Goal: Task Accomplishment & Management: Use online tool/utility

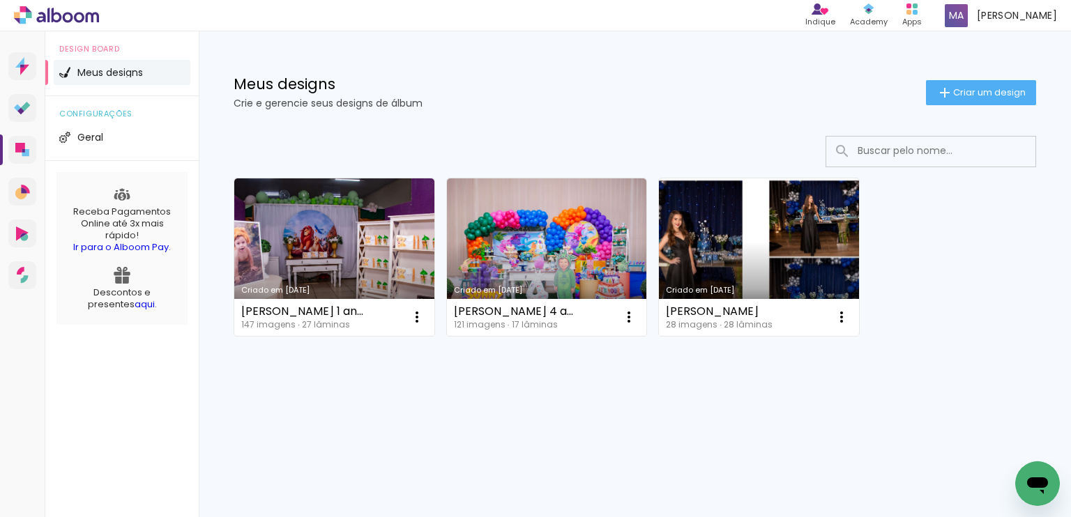
click at [742, 266] on link "Criado em [DATE]" at bounding box center [759, 257] width 200 height 158
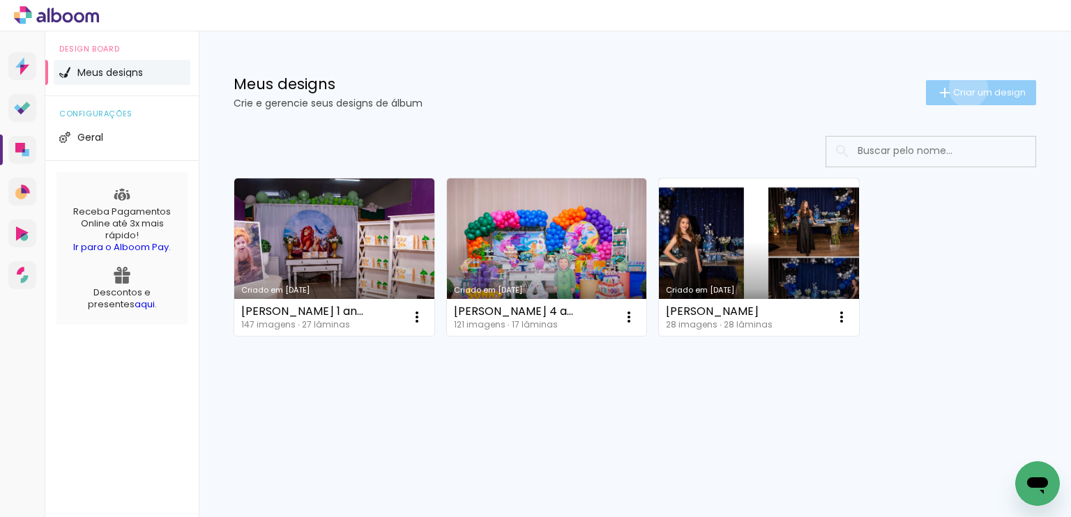
click at [966, 88] on span "Criar um design" at bounding box center [989, 92] width 73 height 9
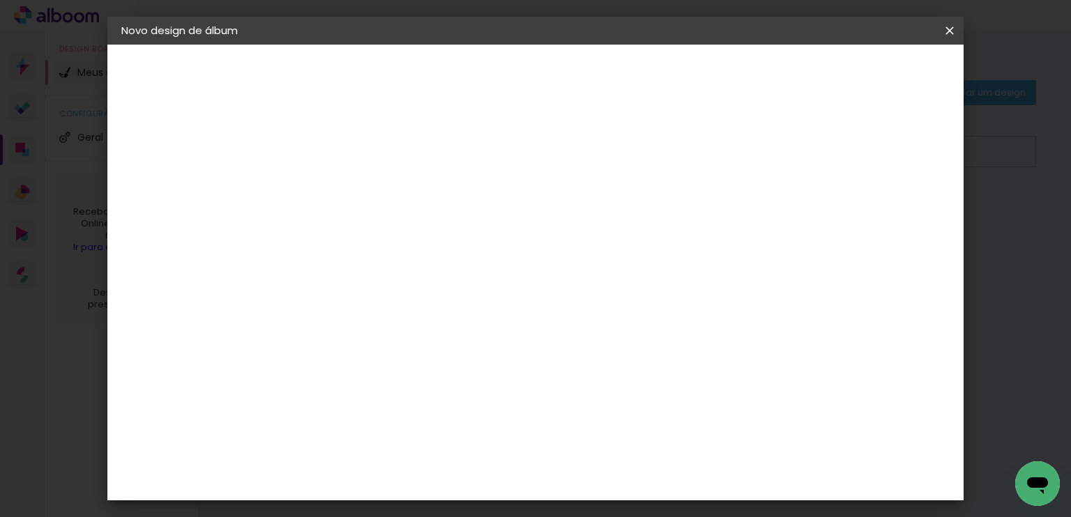
click at [349, 190] on input at bounding box center [349, 187] width 0 height 22
type input "[PERSON_NAME] 5 anos"
type paper-input "[PERSON_NAME] 5 anos"
click at [0, 0] on slot "Avançar" at bounding box center [0, 0] width 0 height 0
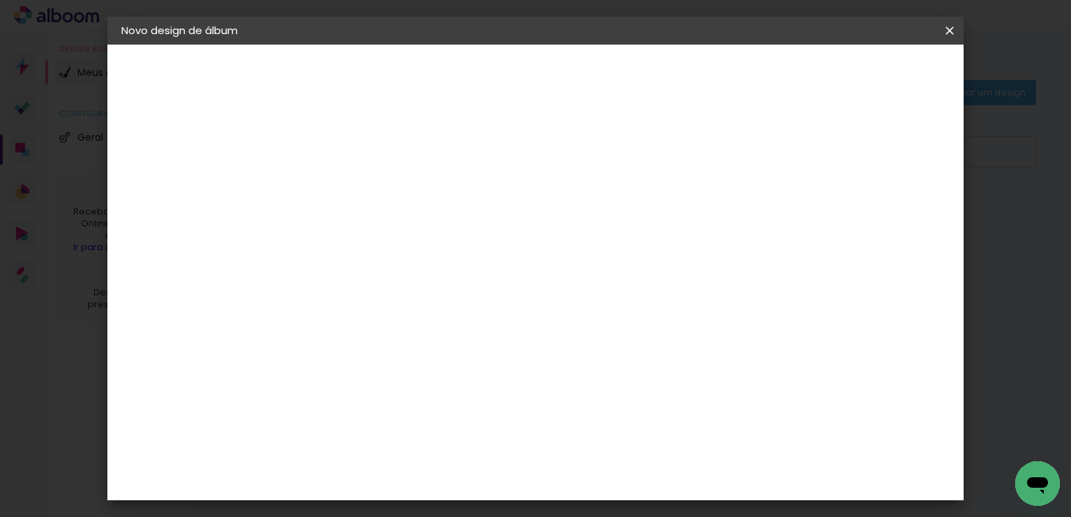
click at [355, 406] on div "Foto 15" at bounding box center [352, 417] width 25 height 22
click at [0, 0] on slot "Avançar" at bounding box center [0, 0] width 0 height 0
click at [443, 374] on span "20 × 25" at bounding box center [411, 392] width 65 height 37
click at [0, 0] on slot "Avançar" at bounding box center [0, 0] width 0 height 0
click at [784, 152] on div at bounding box center [777, 150] width 13 height 13
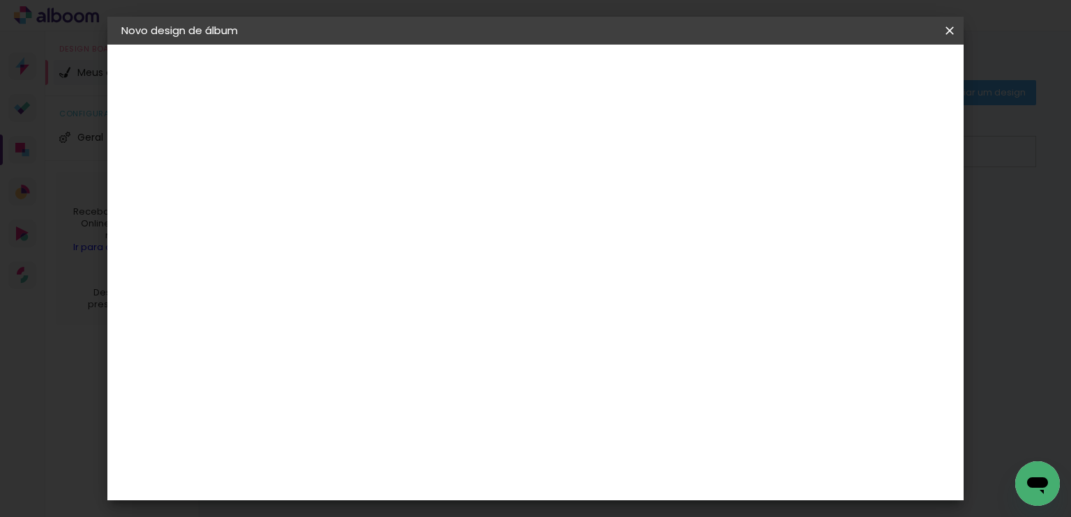
type paper-checkbox "on"
click at [862, 72] on span "Iniciar design" at bounding box center [830, 74] width 63 height 10
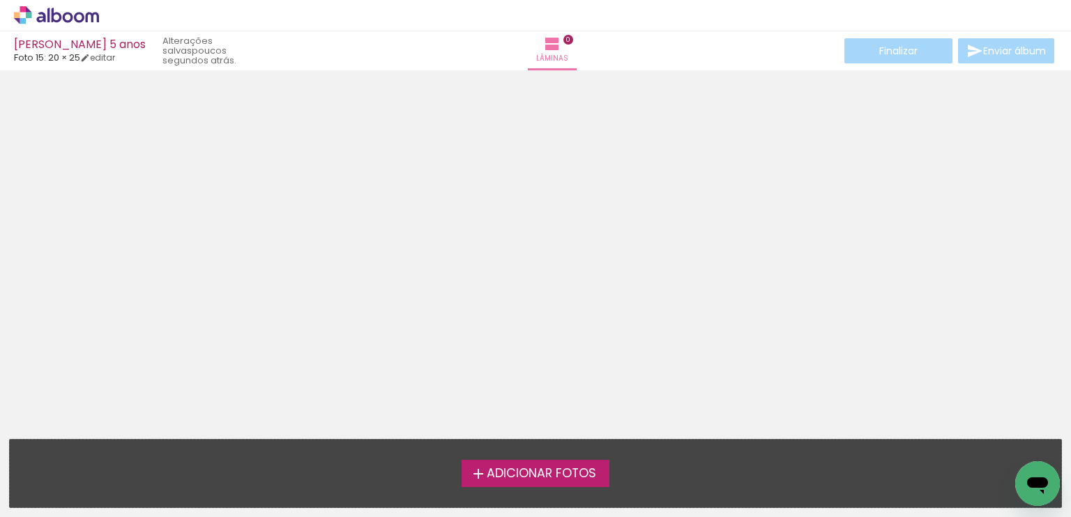
click at [503, 475] on span "Adicionar Fotos" at bounding box center [541, 474] width 109 height 13
click at [0, 0] on input "file" at bounding box center [0, 0] width 0 height 0
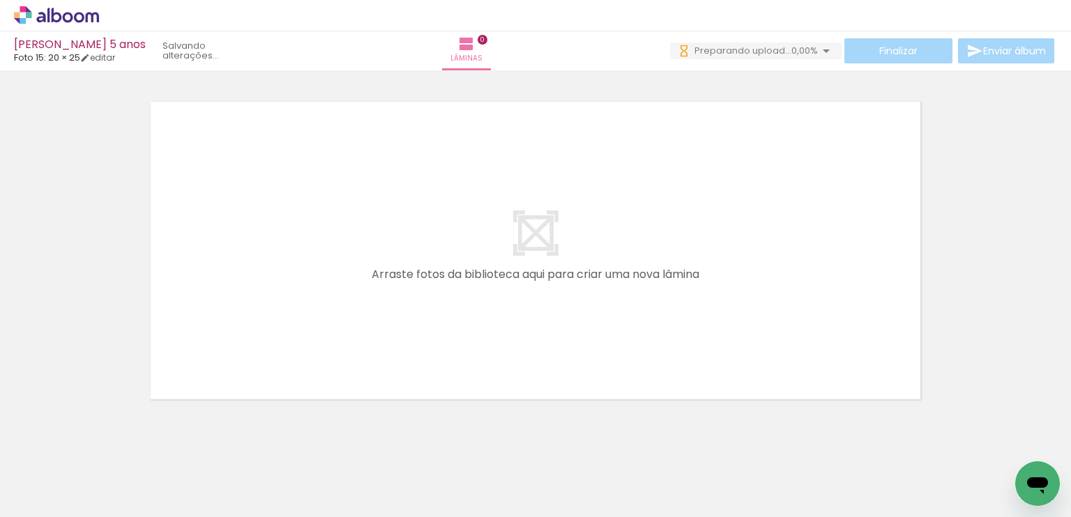
scroll to position [0, 1170]
click at [521, 487] on div at bounding box center [531, 471] width 69 height 46
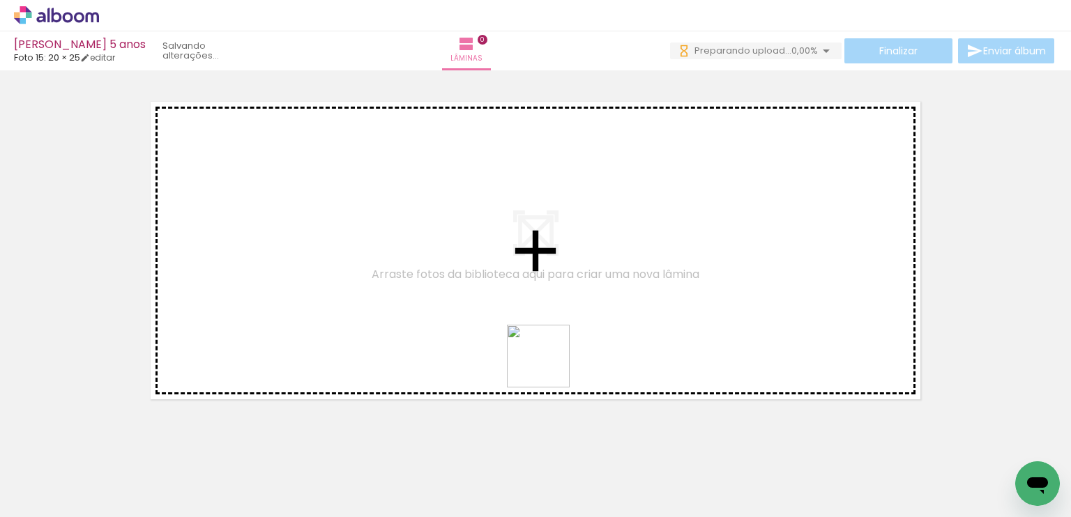
drag, startPoint x: 525, startPoint y: 489, endPoint x: 549, endPoint y: 365, distance: 126.3
click at [549, 365] on quentale-workspace at bounding box center [535, 258] width 1071 height 517
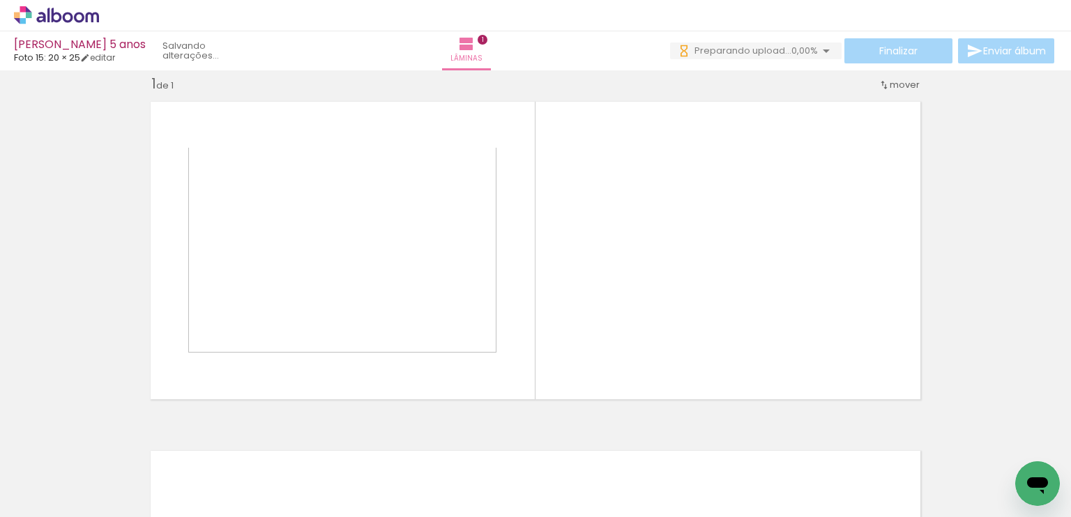
scroll to position [17, 0]
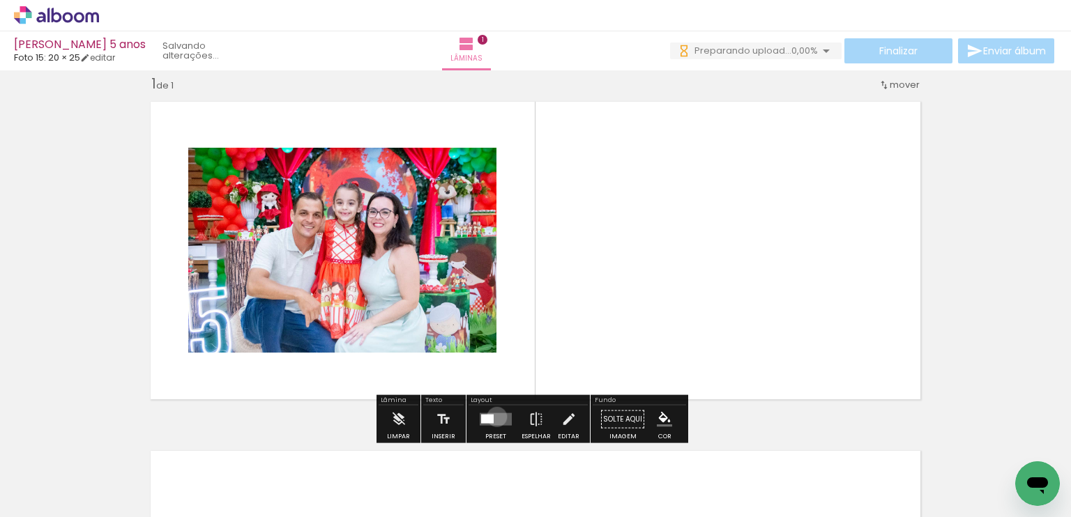
click at [494, 416] on quentale-layouter at bounding box center [496, 419] width 32 height 13
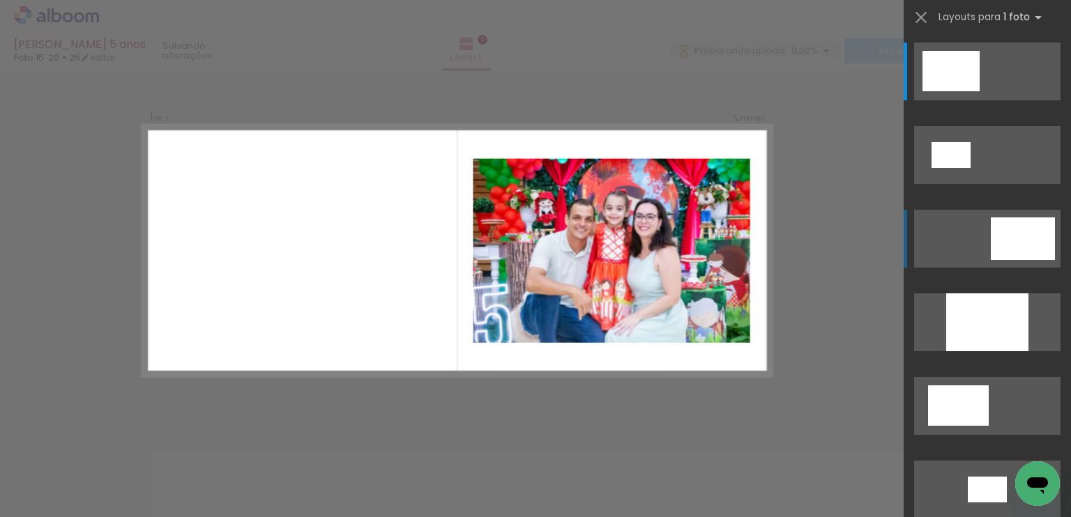
click at [1024, 238] on div at bounding box center [1023, 239] width 64 height 43
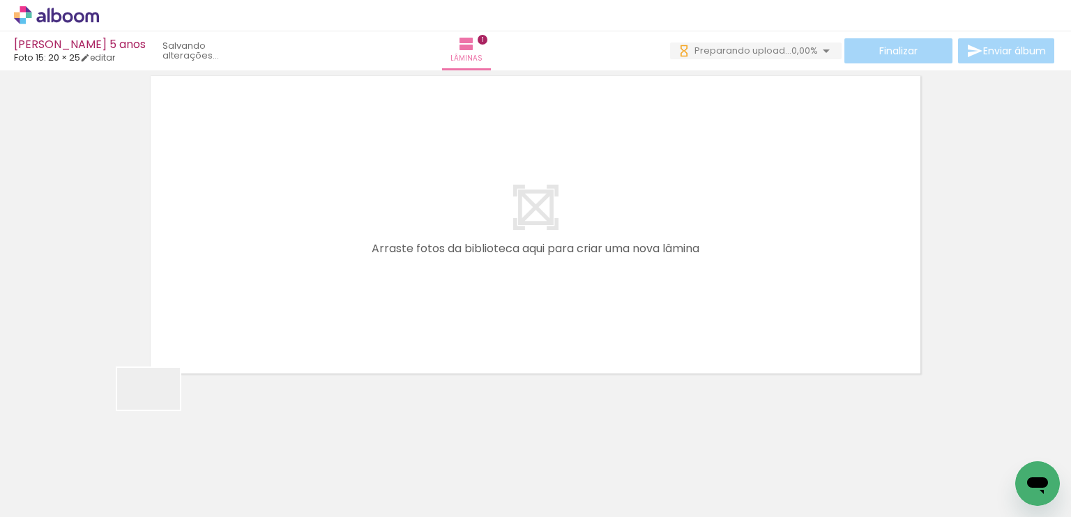
scroll to position [0, 0]
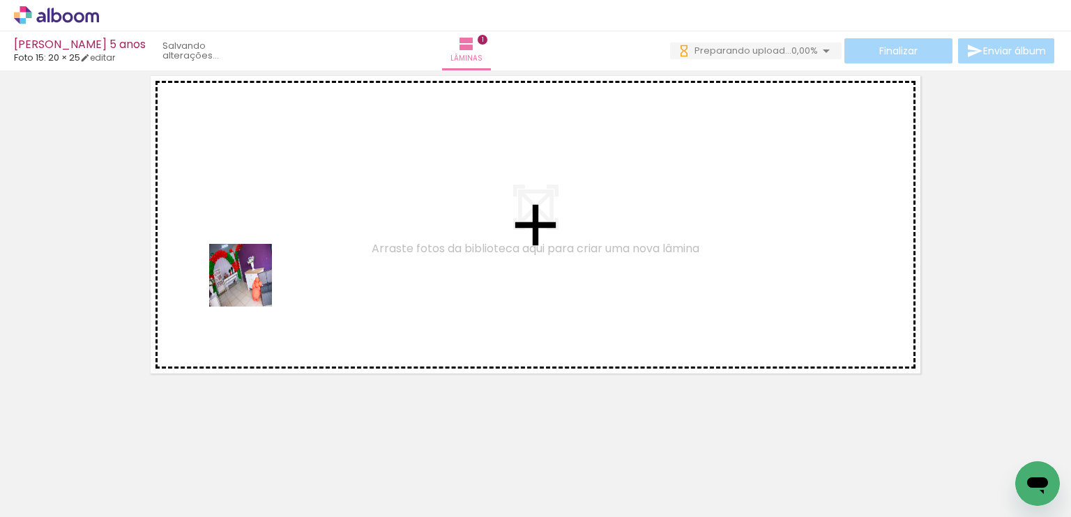
drag, startPoint x: 159, startPoint y: 410, endPoint x: 241, endPoint y: 418, distance: 81.9
click at [254, 283] on quentale-workspace at bounding box center [535, 258] width 1071 height 517
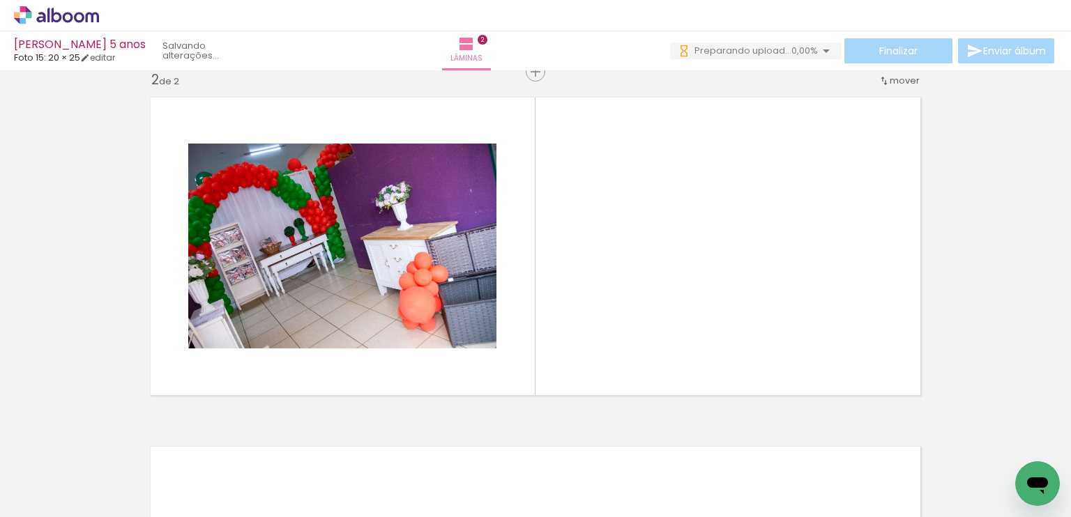
scroll to position [367, 0]
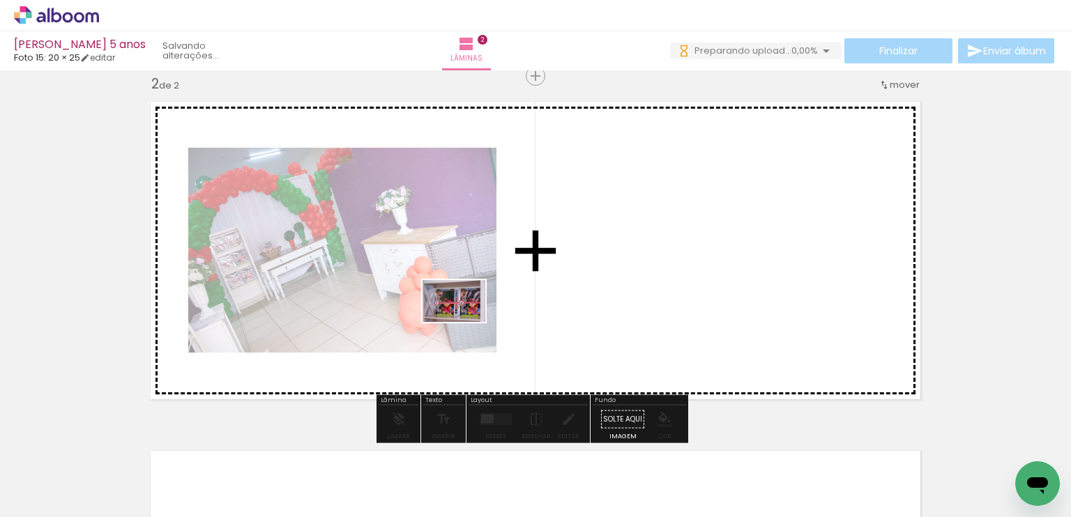
drag, startPoint x: 229, startPoint y: 468, endPoint x: 464, endPoint y: 322, distance: 276.4
click at [464, 322] on quentale-workspace at bounding box center [535, 258] width 1071 height 517
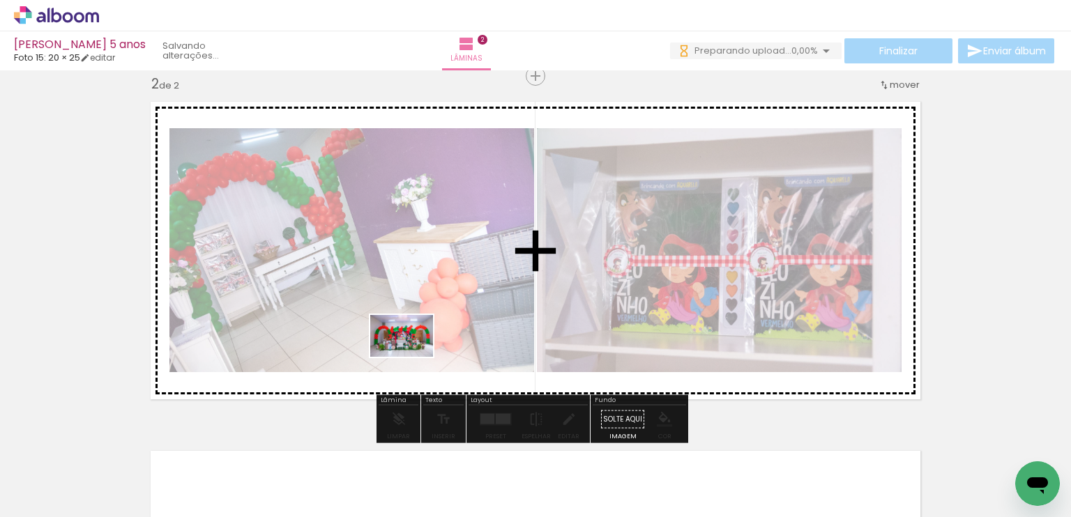
drag, startPoint x: 310, startPoint y: 478, endPoint x: 412, endPoint y: 357, distance: 158.8
click at [412, 357] on quentale-workspace at bounding box center [535, 258] width 1071 height 517
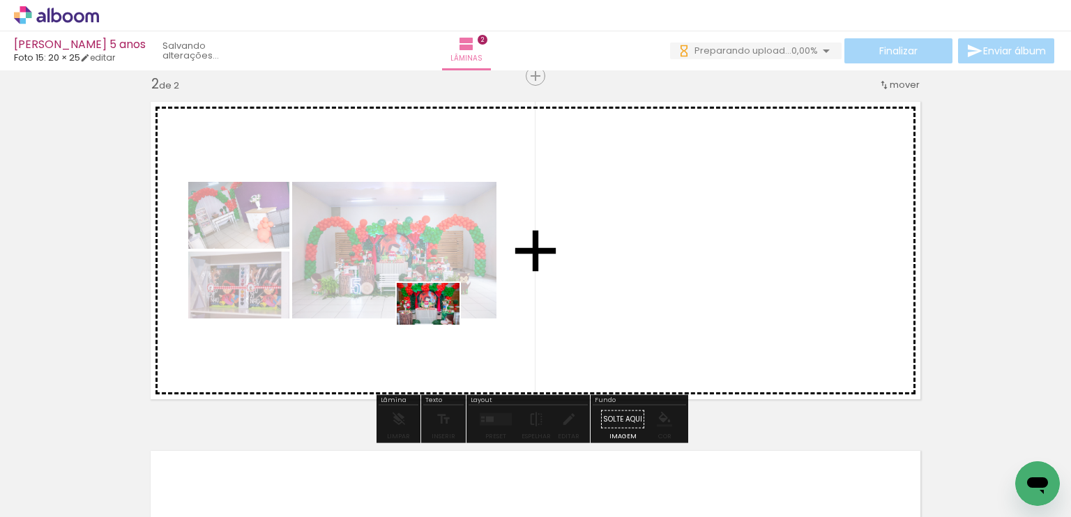
drag, startPoint x: 371, startPoint y: 473, endPoint x: 438, endPoint y: 325, distance: 162.5
click at [438, 325] on quentale-workspace at bounding box center [535, 258] width 1071 height 517
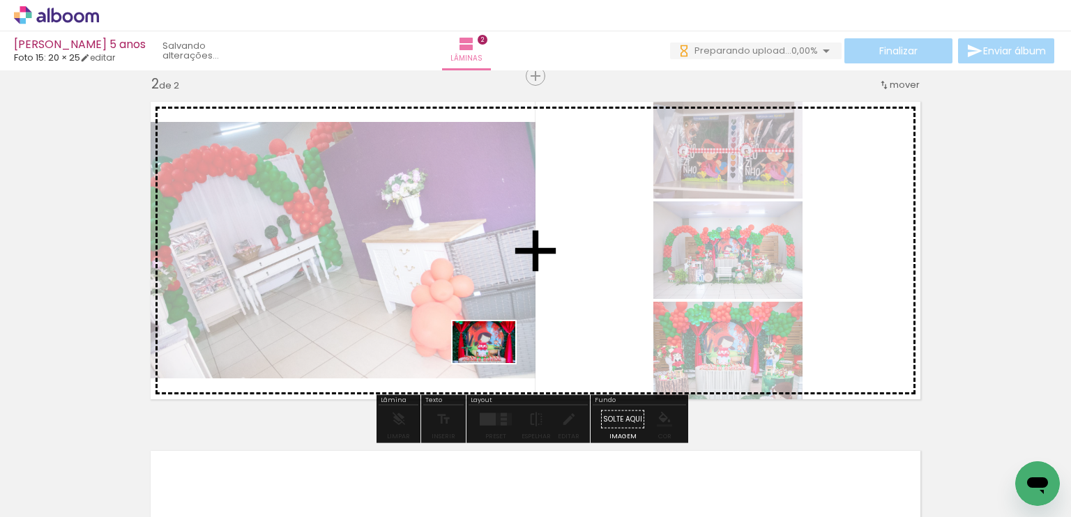
drag, startPoint x: 443, startPoint y: 471, endPoint x: 494, endPoint y: 363, distance: 119.7
click at [494, 363] on quentale-workspace at bounding box center [535, 258] width 1071 height 517
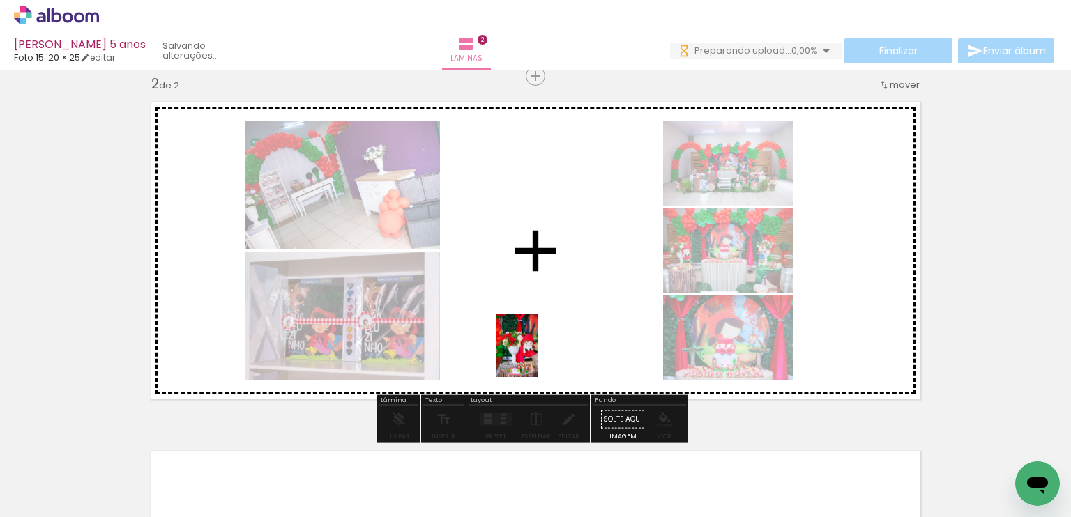
drag, startPoint x: 535, startPoint y: 372, endPoint x: 538, endPoint y: 356, distance: 16.3
click at [538, 356] on quentale-workspace at bounding box center [535, 258] width 1071 height 517
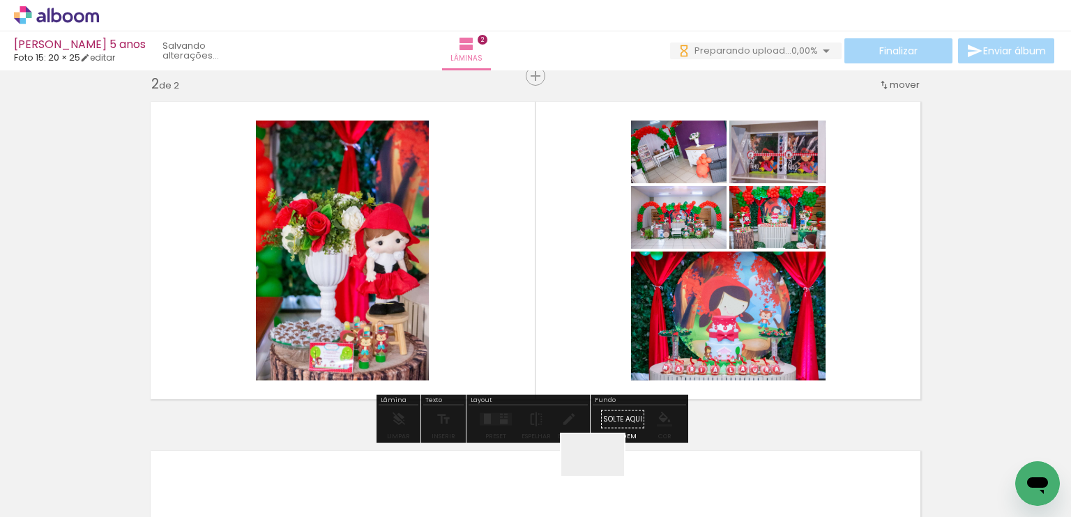
scroll to position [0, 0]
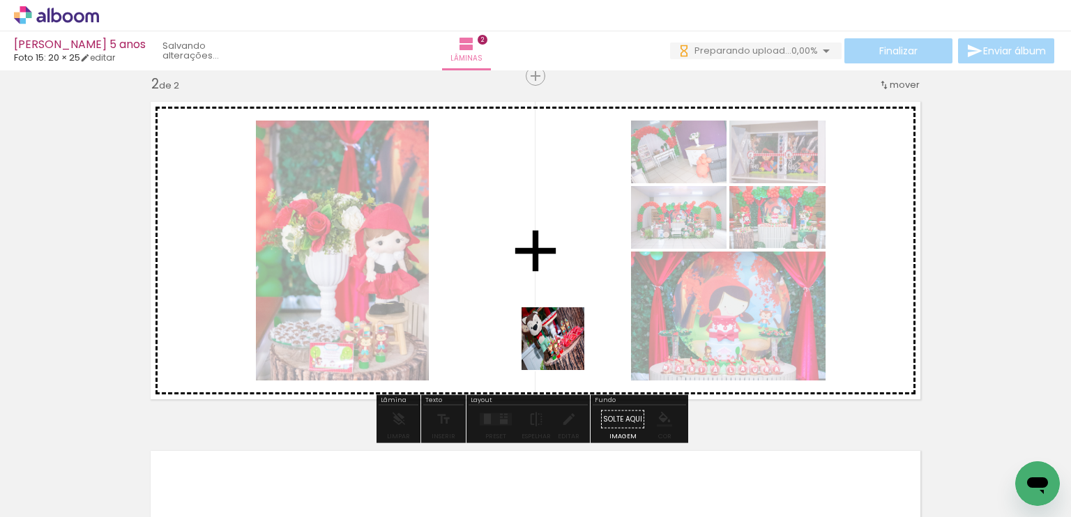
drag, startPoint x: 603, startPoint y: 476, endPoint x: 558, endPoint y: 334, distance: 149.3
click at [558, 334] on quentale-workspace at bounding box center [535, 258] width 1071 height 517
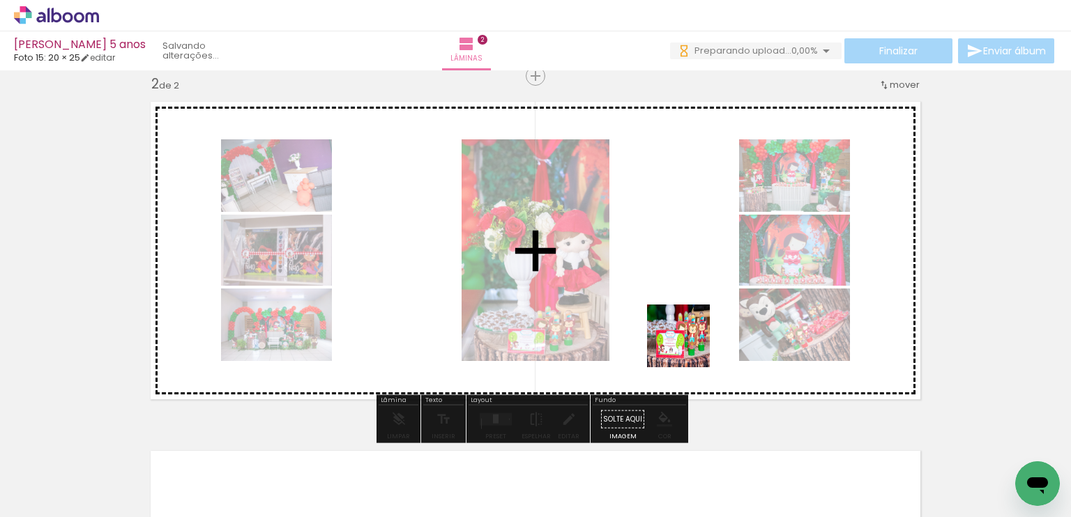
drag, startPoint x: 689, startPoint y: 422, endPoint x: 753, endPoint y: 474, distance: 82.3
click at [689, 351] on quentale-workspace at bounding box center [535, 258] width 1071 height 517
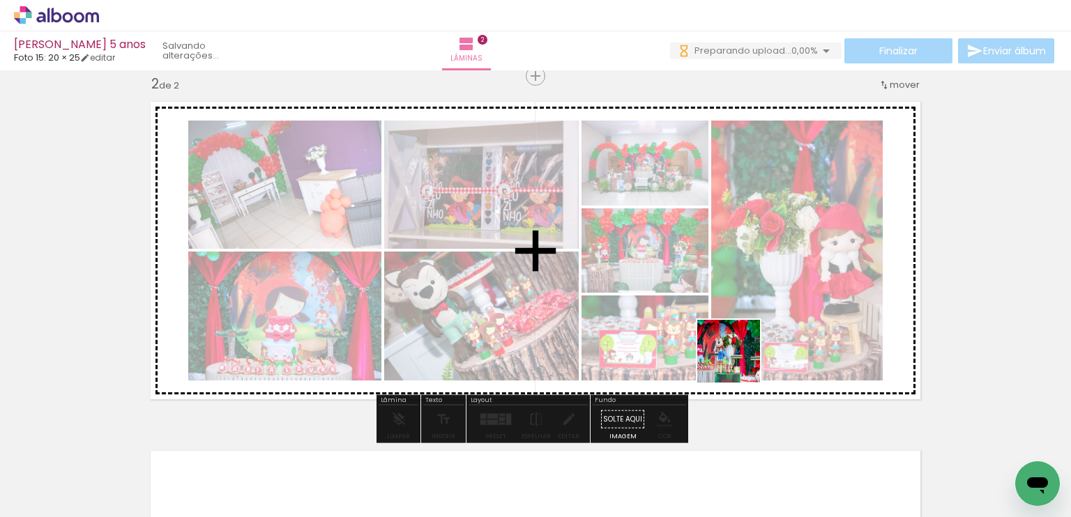
drag, startPoint x: 752, startPoint y: 434, endPoint x: 738, endPoint y: 354, distance: 81.4
click at [738, 354] on quentale-workspace at bounding box center [535, 258] width 1071 height 517
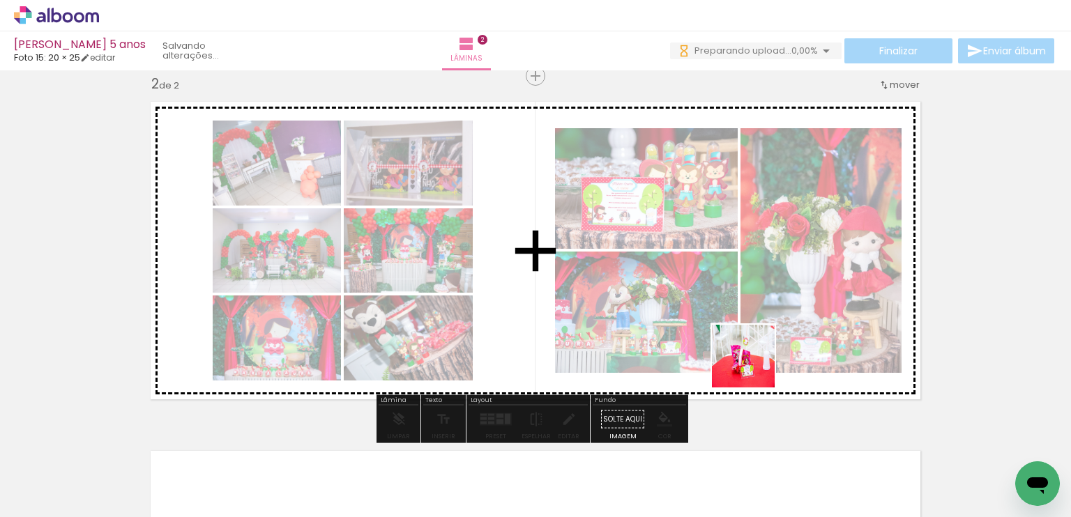
drag, startPoint x: 846, startPoint y: 475, endPoint x: 754, endPoint y: 367, distance: 141.9
click at [754, 367] on quentale-workspace at bounding box center [535, 258] width 1071 height 517
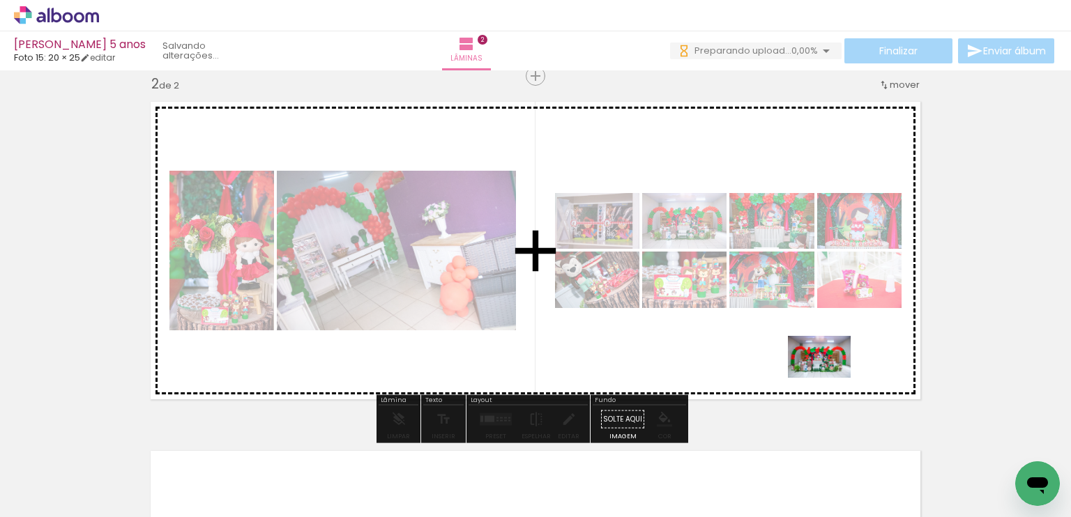
drag, startPoint x: 915, startPoint y: 481, endPoint x: 830, endPoint y: 378, distance: 134.2
click at [830, 378] on quentale-workspace at bounding box center [535, 258] width 1071 height 517
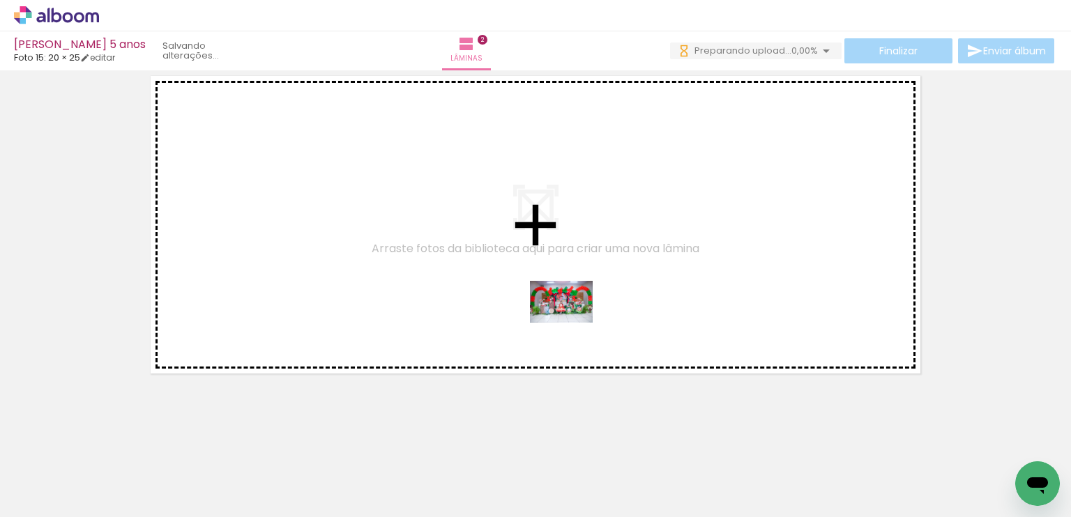
drag, startPoint x: 692, startPoint y: 362, endPoint x: 572, endPoint y: 323, distance: 126.1
click at [572, 323] on quentale-workspace at bounding box center [535, 258] width 1071 height 517
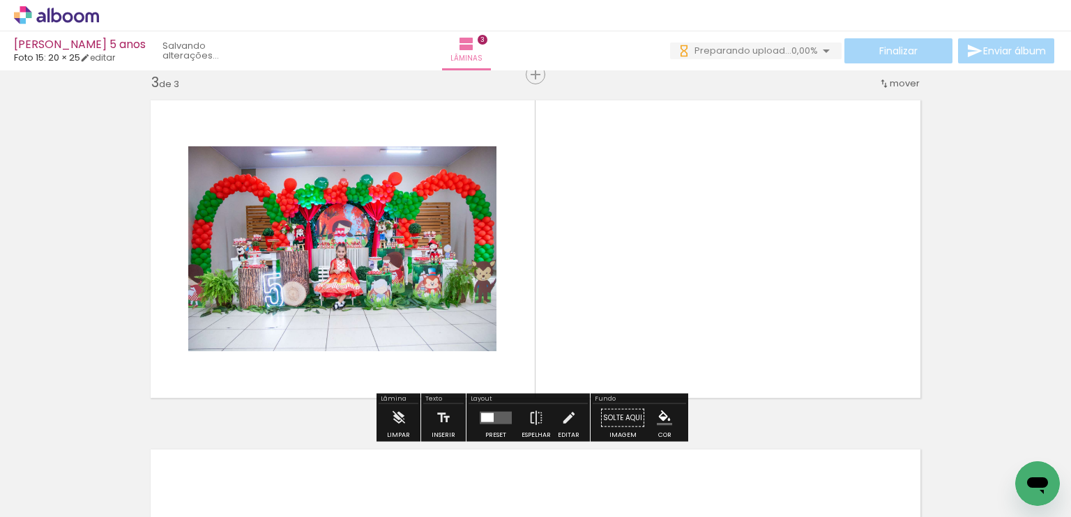
scroll to position [716, 0]
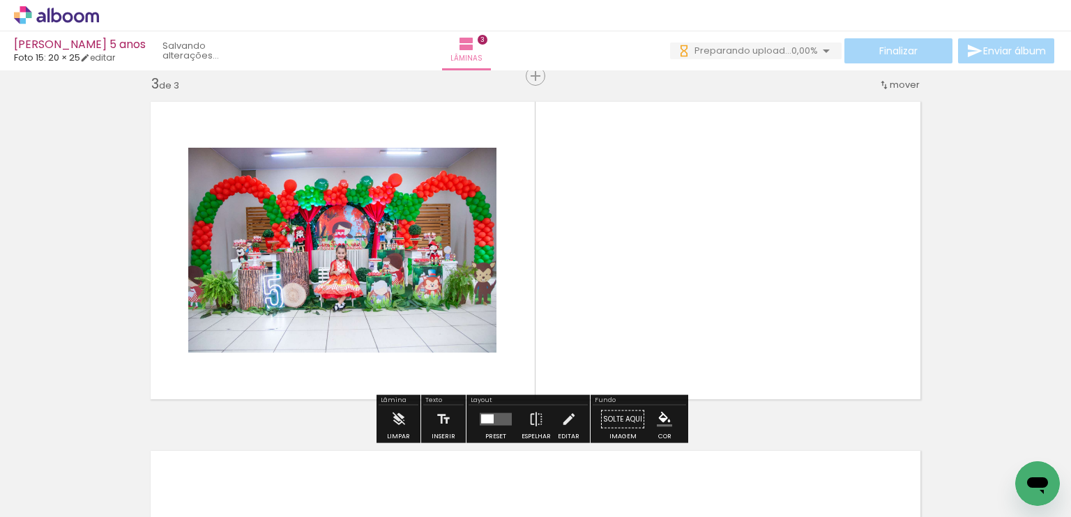
click at [949, 375] on div "Inserir lâmina 1 de 3 Inserir lâmina 2 de 3 Inserir lâmina 3 de 3" at bounding box center [535, 58] width 1071 height 1398
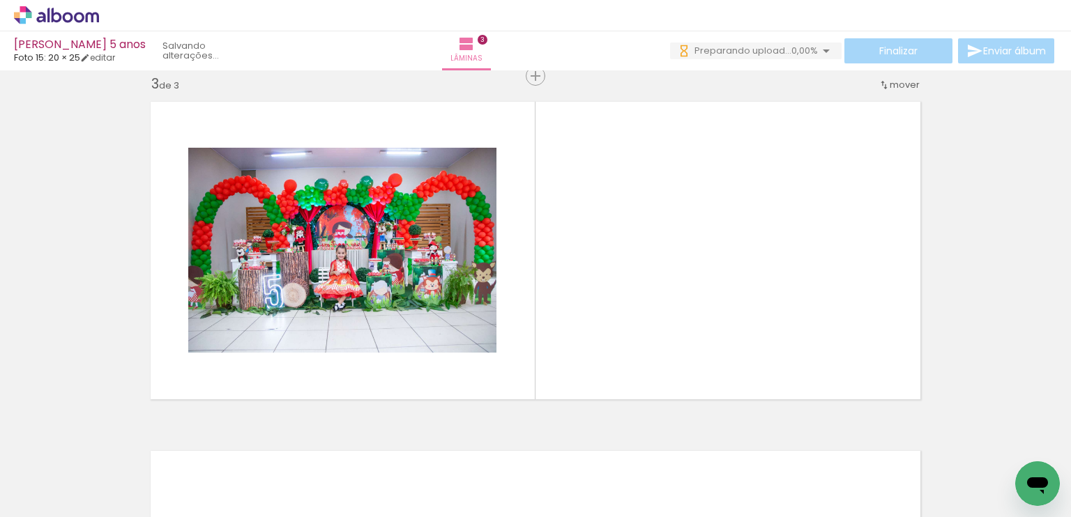
scroll to position [0, 0]
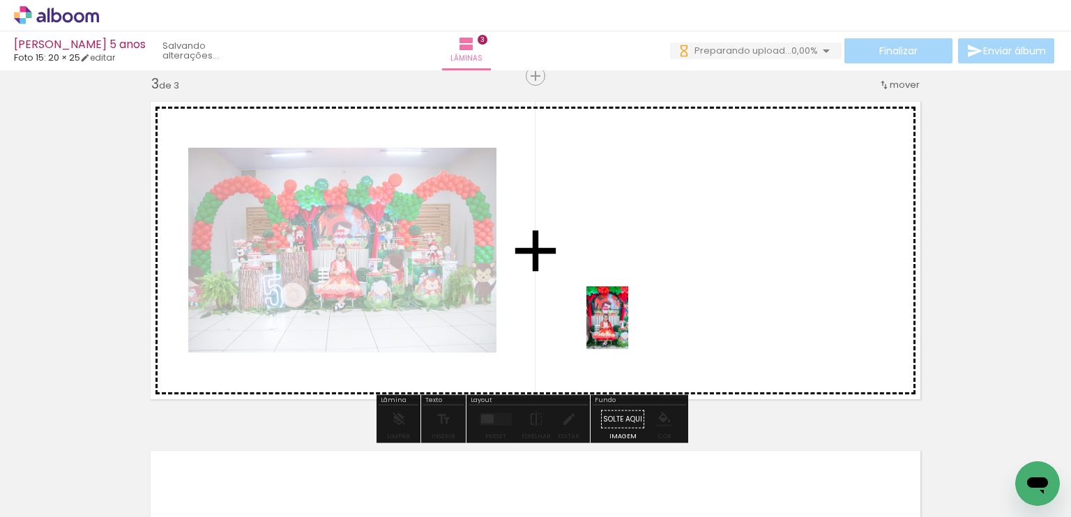
drag, startPoint x: 606, startPoint y: 480, endPoint x: 630, endPoint y: 330, distance: 151.1
click at [628, 323] on quentale-workspace at bounding box center [535, 258] width 1071 height 517
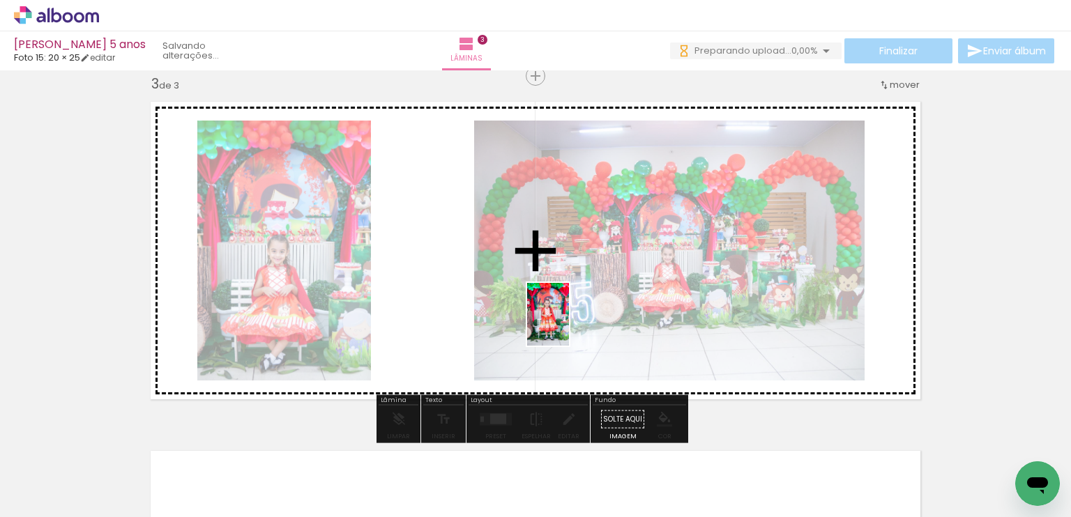
drag, startPoint x: 692, startPoint y: 466, endPoint x: 569, endPoint y: 325, distance: 187.3
click at [569, 325] on quentale-workspace at bounding box center [535, 258] width 1071 height 517
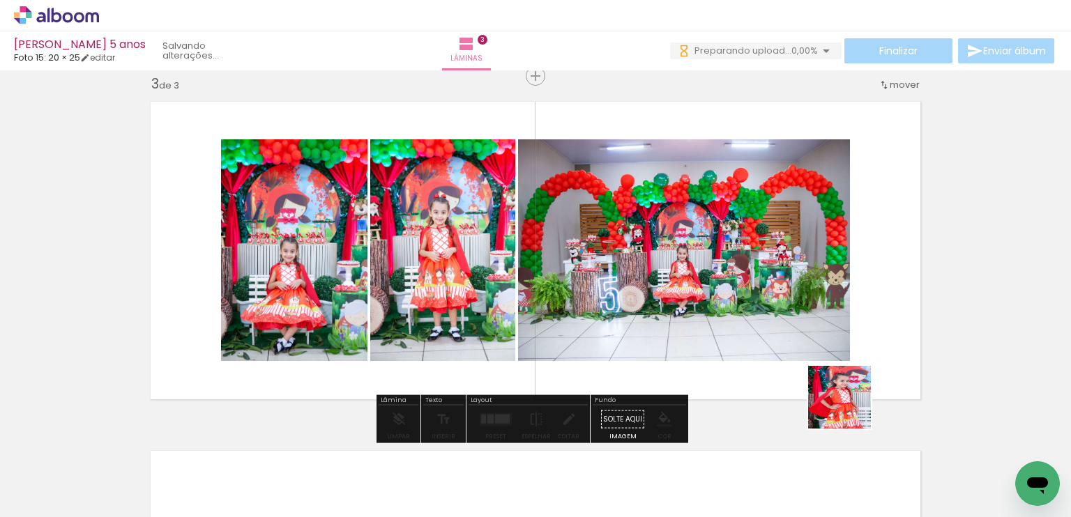
drag, startPoint x: 842, startPoint y: 478, endPoint x: 853, endPoint y: 374, distance: 104.5
click at [853, 374] on quentale-workspace at bounding box center [535, 258] width 1071 height 517
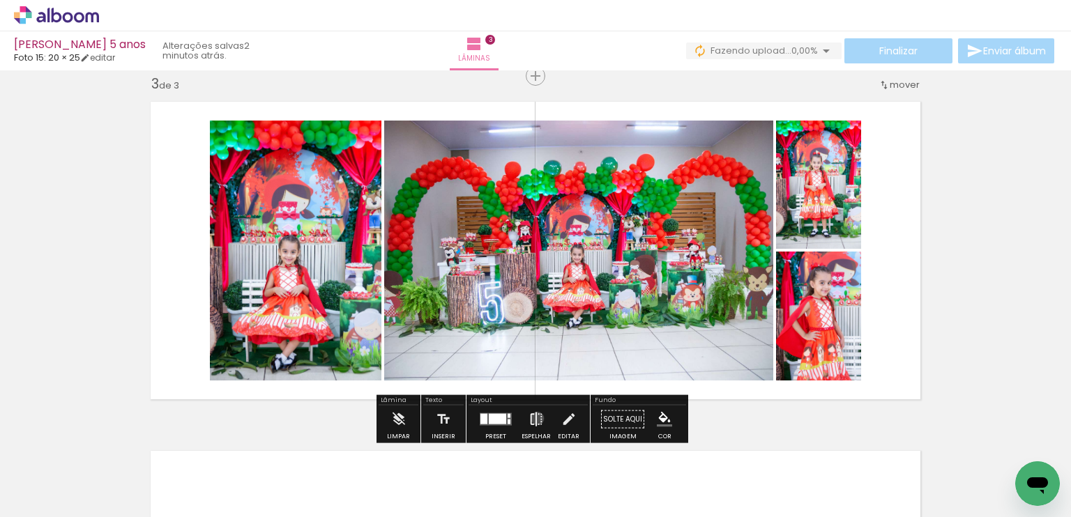
click at [534, 418] on iron-icon at bounding box center [535, 420] width 15 height 28
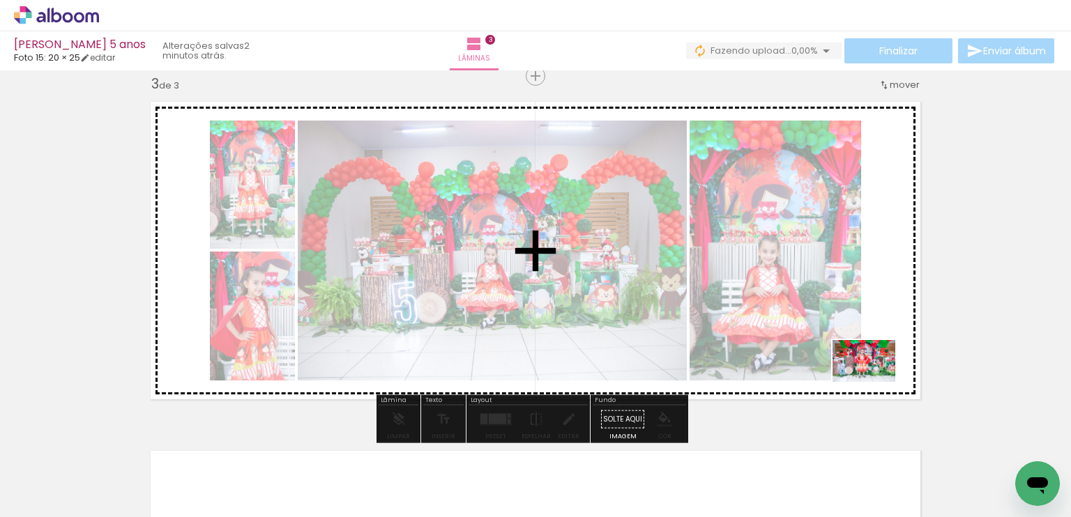
drag, startPoint x: 919, startPoint y: 485, endPoint x: 874, endPoint y: 382, distance: 112.4
click at [874, 382] on quentale-workspace at bounding box center [535, 258] width 1071 height 517
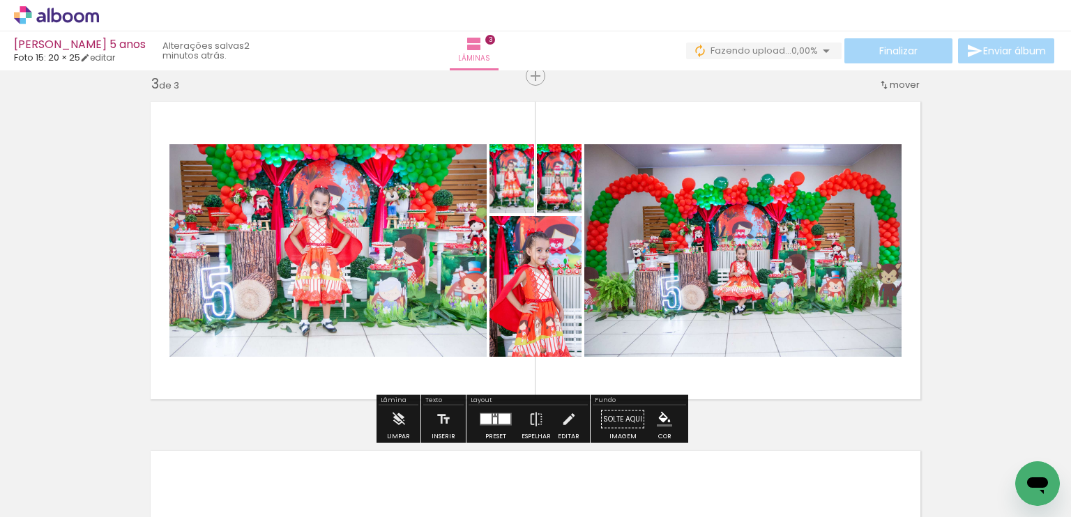
click at [482, 417] on div at bounding box center [485, 419] width 11 height 10
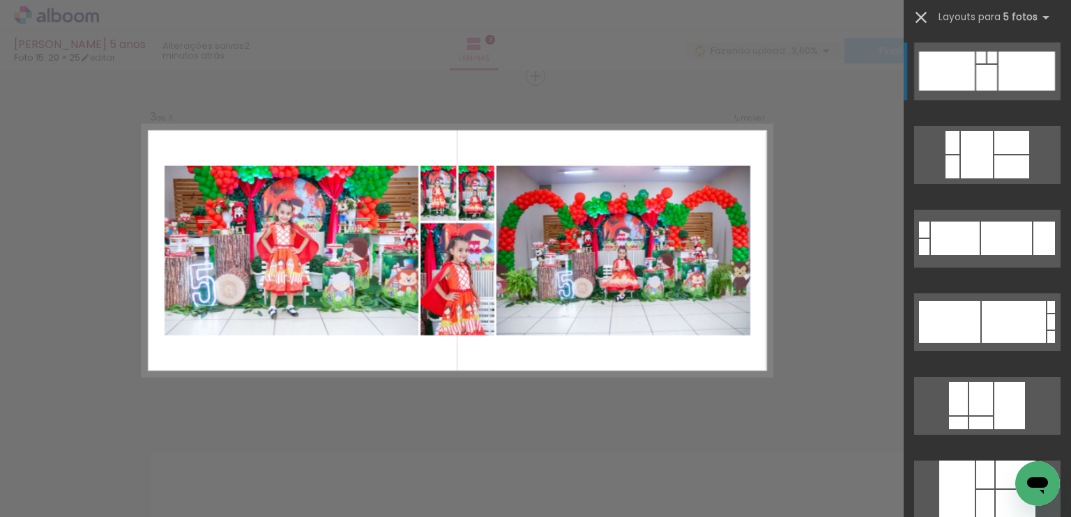
click at [926, 18] on iron-icon at bounding box center [921, 18] width 20 height 20
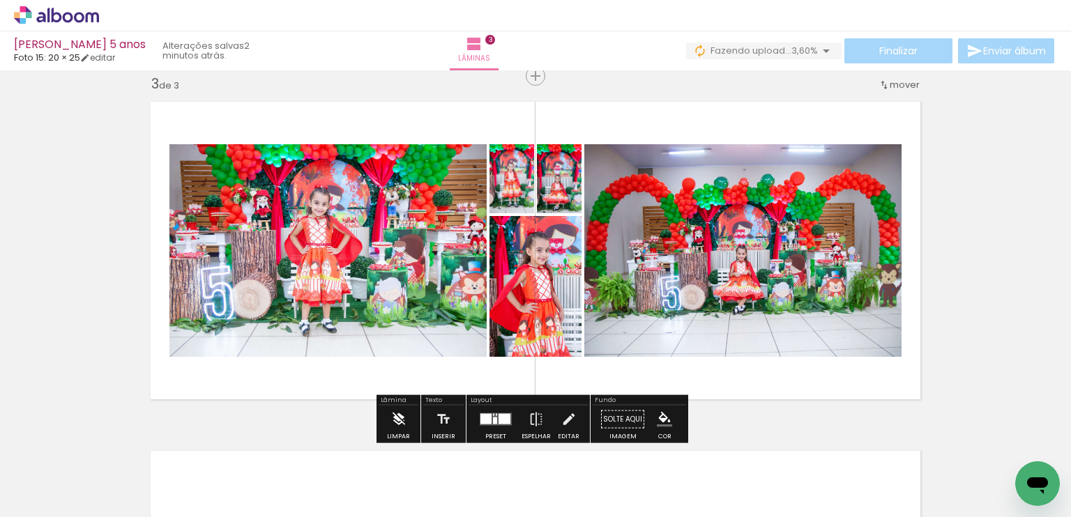
click at [396, 416] on iron-icon at bounding box center [398, 420] width 15 height 28
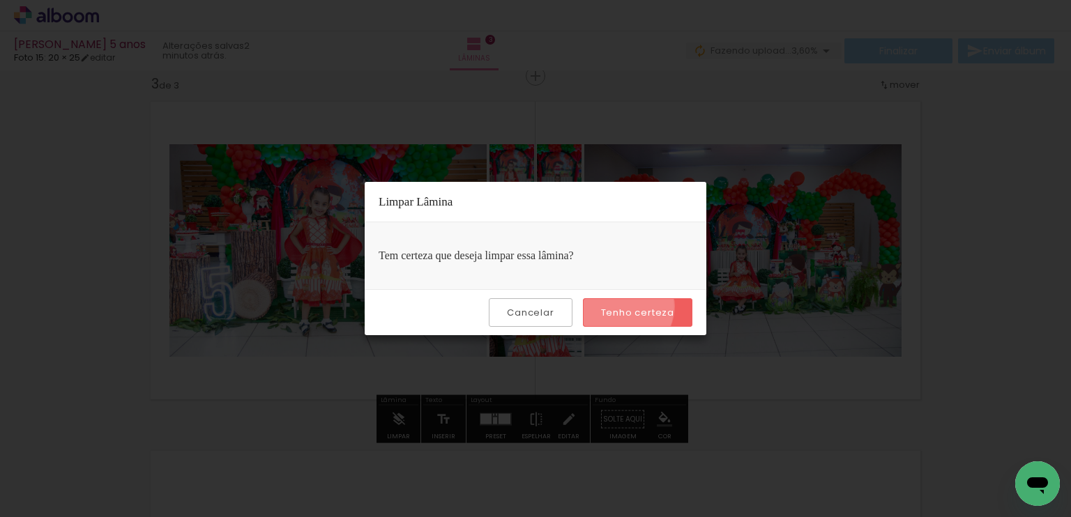
click at [0, 0] on slot "Tenho certeza" at bounding box center [0, 0] width 0 height 0
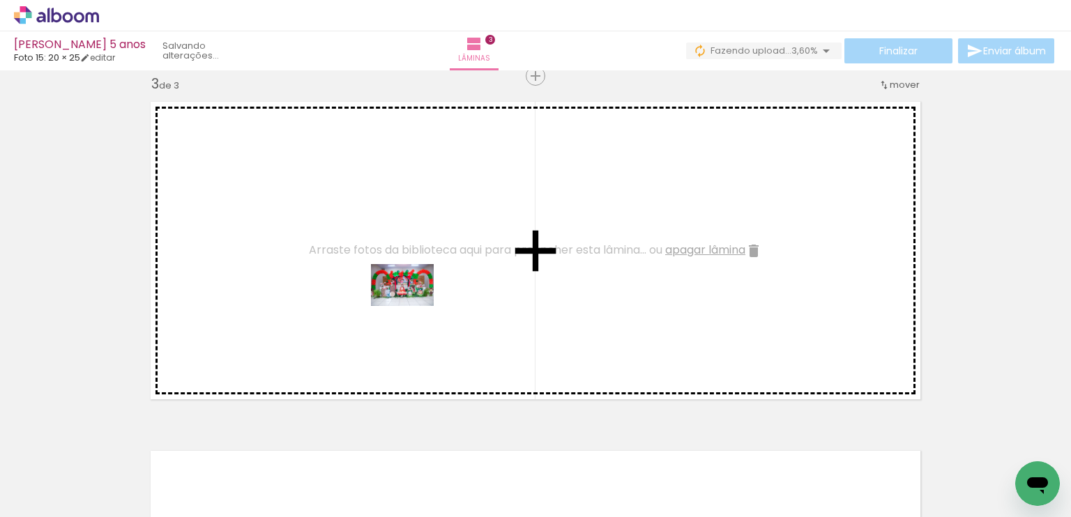
drag, startPoint x: 548, startPoint y: 489, endPoint x: 413, endPoint y: 305, distance: 228.4
click at [413, 305] on quentale-workspace at bounding box center [535, 258] width 1071 height 517
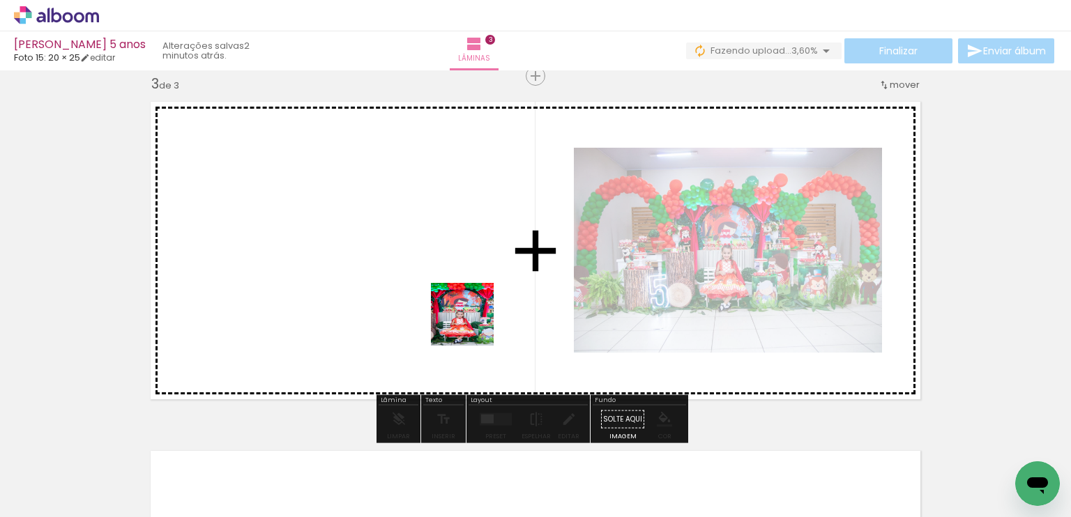
drag, startPoint x: 610, startPoint y: 481, endPoint x: 438, endPoint y: 288, distance: 258.3
click at [438, 288] on quentale-workspace at bounding box center [535, 258] width 1071 height 517
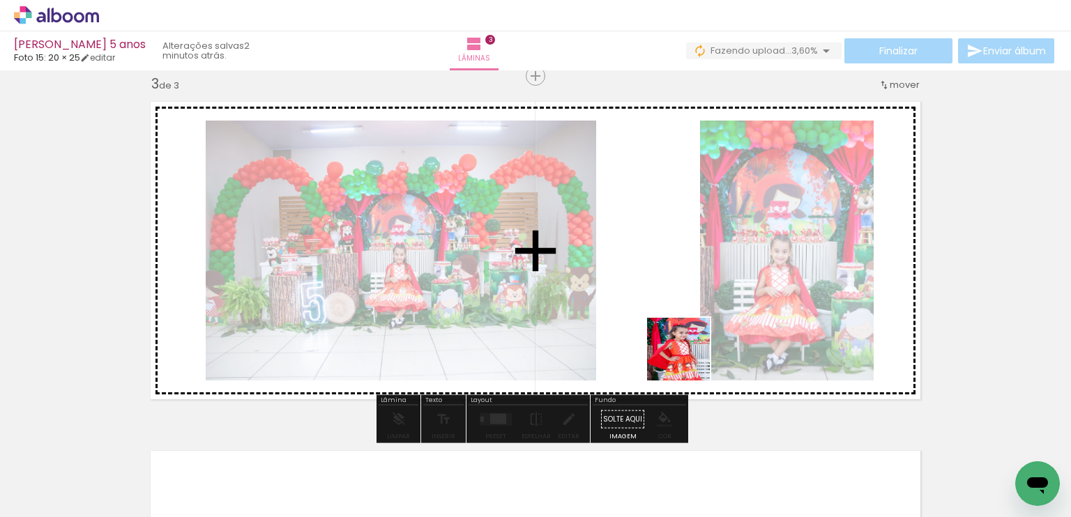
drag, startPoint x: 805, startPoint y: 445, endPoint x: 666, endPoint y: 337, distance: 176.8
click at [666, 337] on quentale-workspace at bounding box center [535, 258] width 1071 height 517
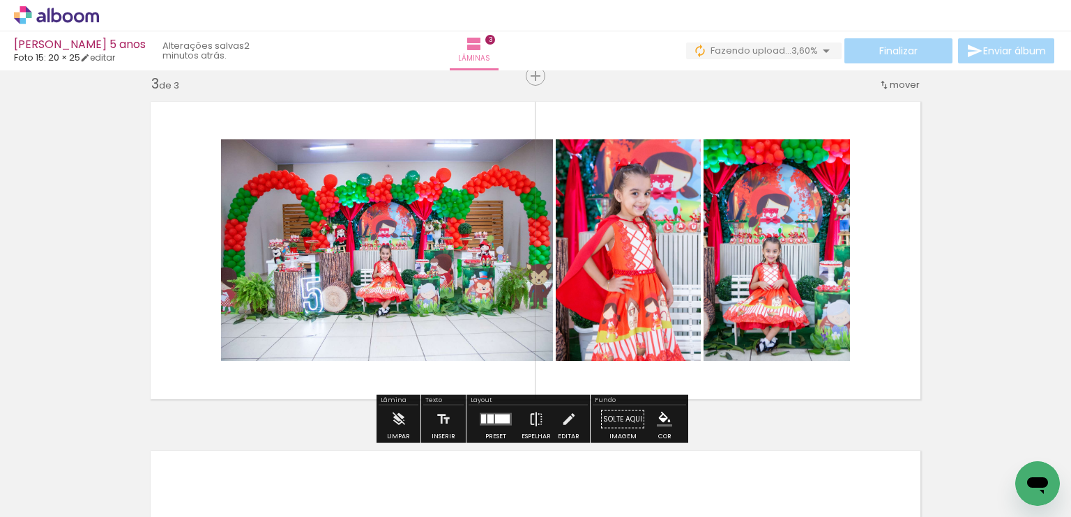
click at [528, 419] on iron-icon at bounding box center [535, 420] width 15 height 28
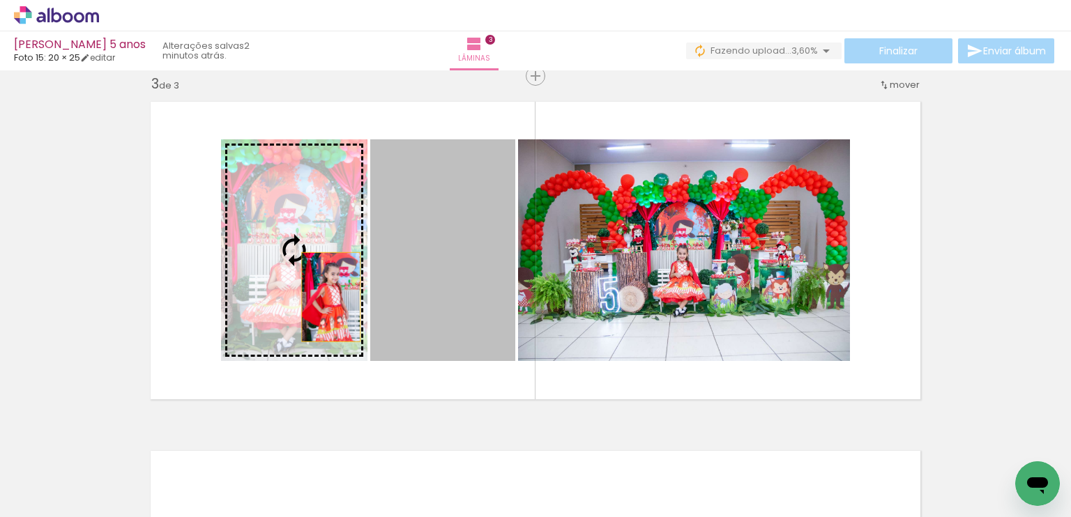
drag, startPoint x: 437, startPoint y: 316, endPoint x: 326, endPoint y: 297, distance: 113.2
click at [0, 0] on slot at bounding box center [0, 0] width 0 height 0
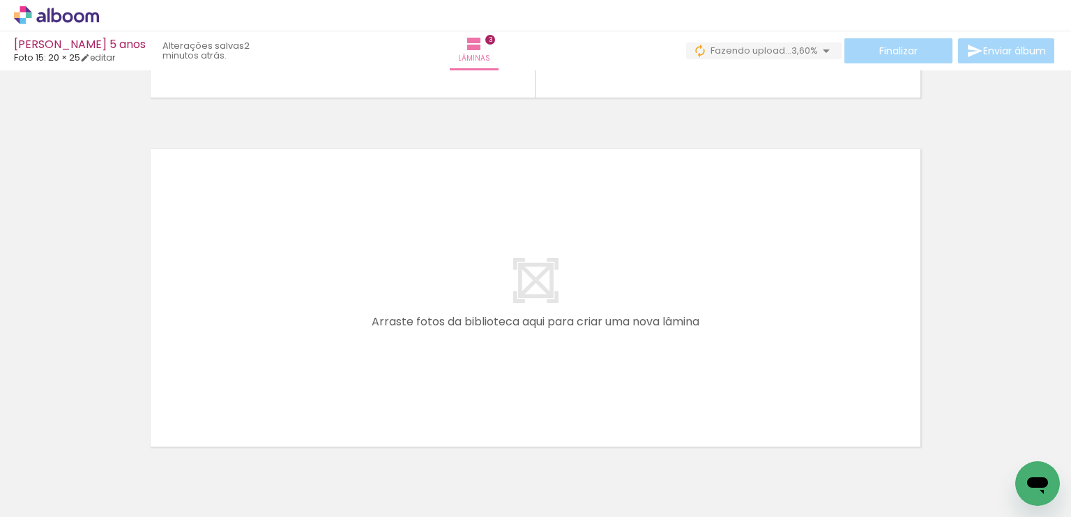
scroll to position [0, 770]
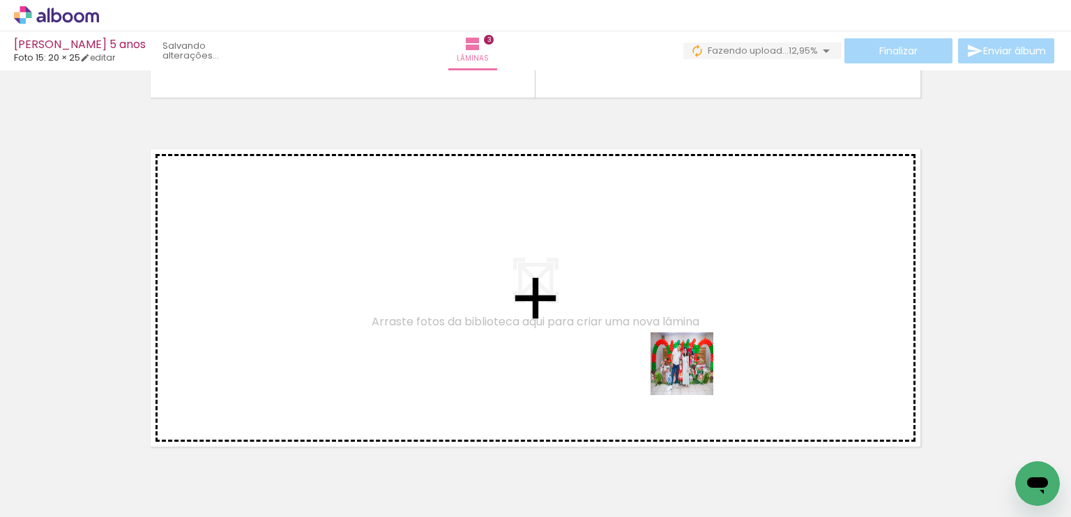
drag, startPoint x: 709, startPoint y: 469, endPoint x: 692, endPoint y: 350, distance: 120.5
click at [692, 350] on quentale-workspace at bounding box center [535, 258] width 1071 height 517
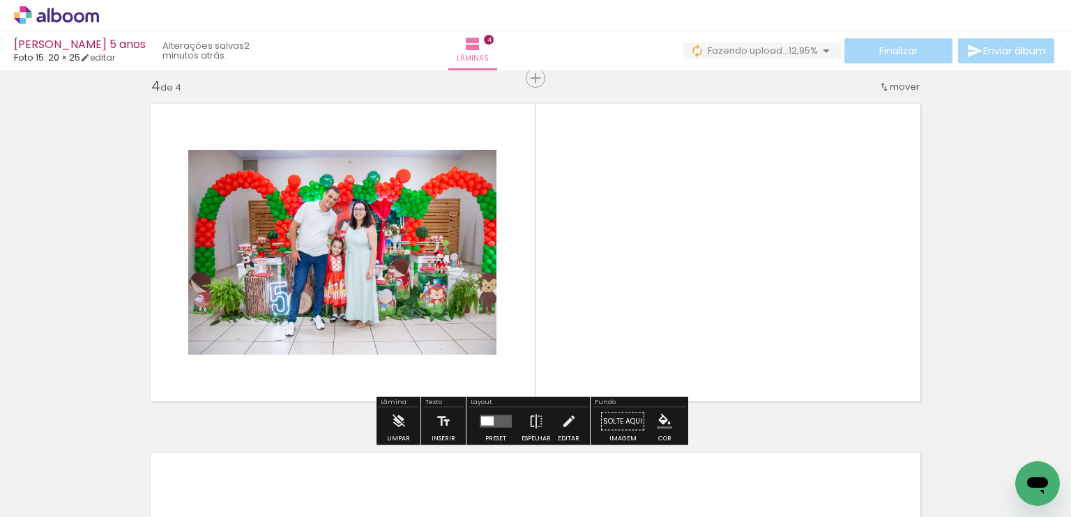
scroll to position [1065, 0]
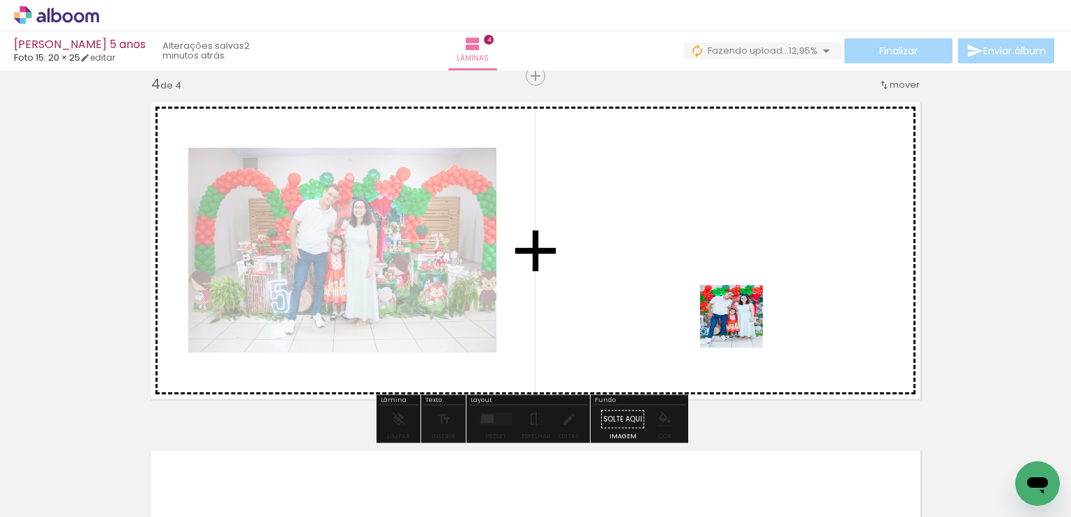
drag, startPoint x: 747, startPoint y: 357, endPoint x: 740, endPoint y: 321, distance: 36.9
click at [740, 321] on quentale-workspace at bounding box center [535, 258] width 1071 height 517
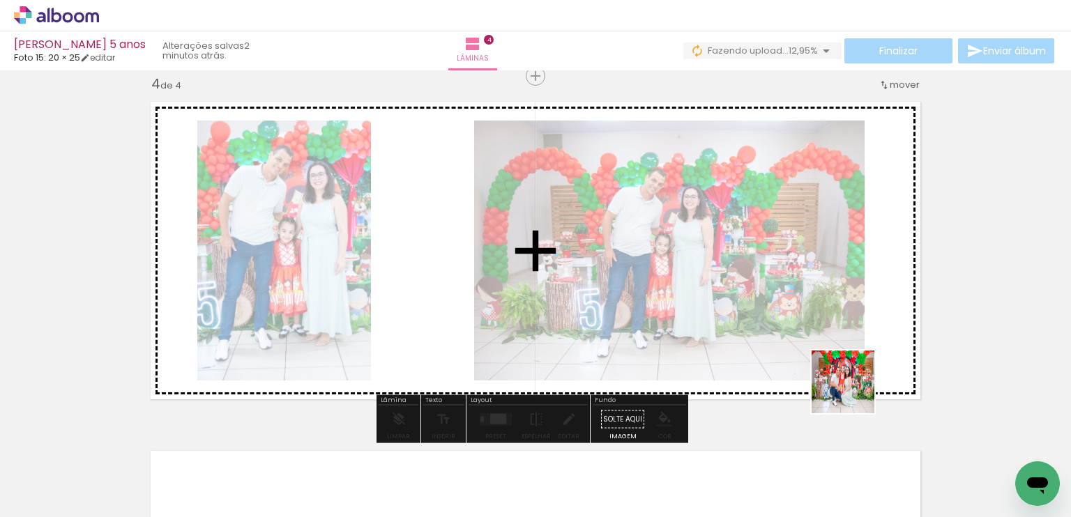
drag, startPoint x: 850, startPoint y: 411, endPoint x: 862, endPoint y: 367, distance: 45.3
click at [862, 363] on quentale-workspace at bounding box center [535, 258] width 1071 height 517
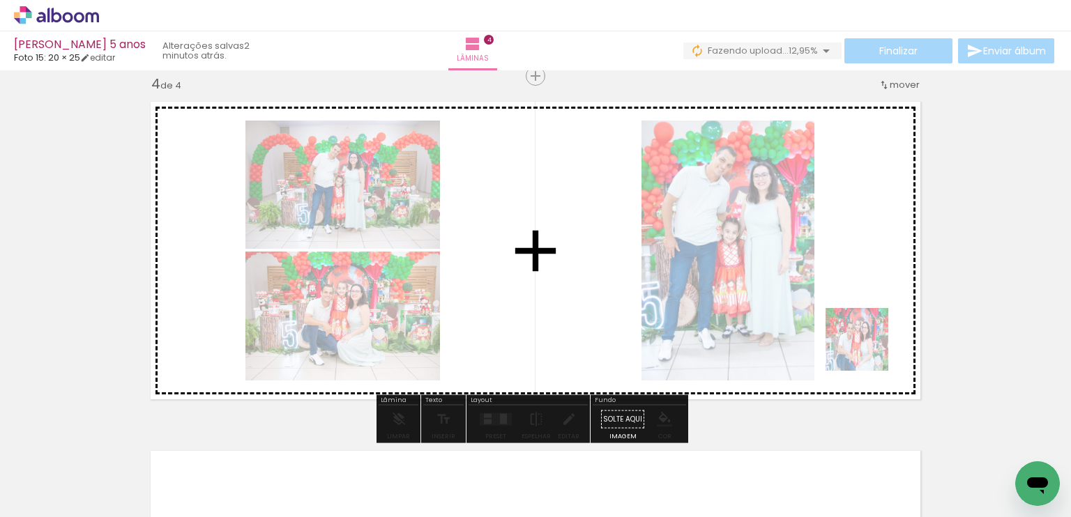
drag, startPoint x: 929, startPoint y: 455, endPoint x: 905, endPoint y: 420, distance: 42.2
click at [860, 330] on quentale-workspace at bounding box center [535, 258] width 1071 height 517
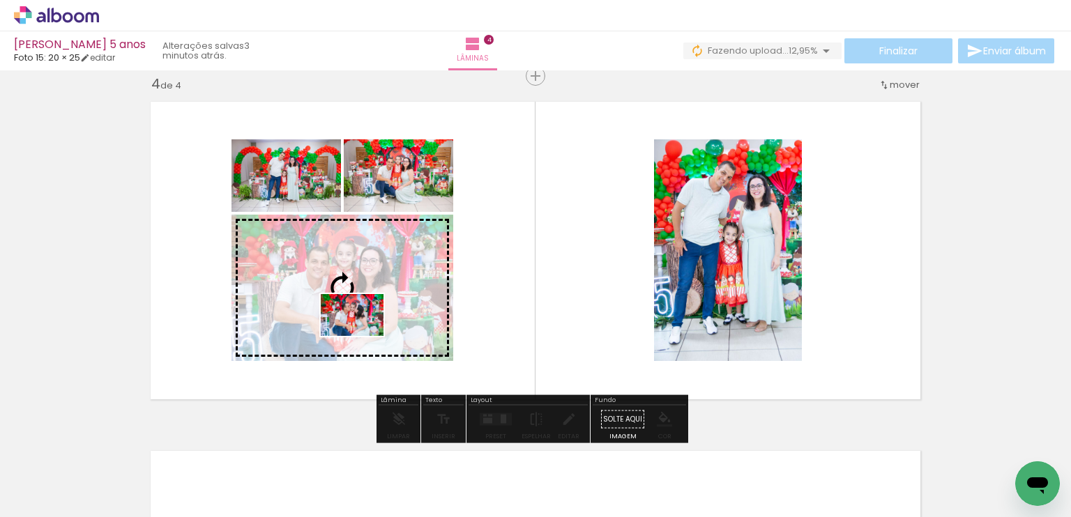
drag, startPoint x: 1003, startPoint y: 480, endPoint x: 363, endPoint y: 336, distance: 656.6
click at [363, 336] on quentale-workspace at bounding box center [535, 258] width 1071 height 517
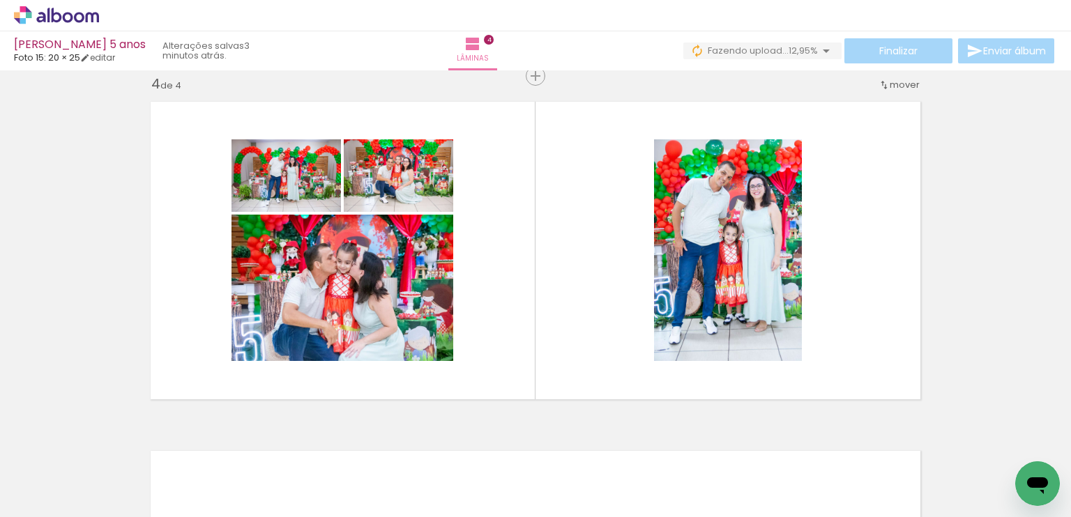
scroll to position [0, 1157]
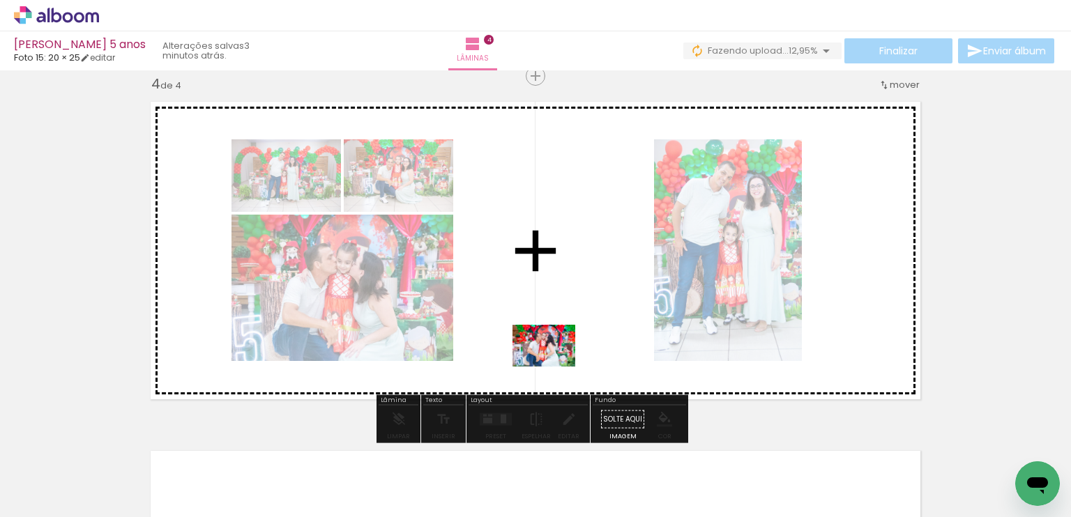
drag, startPoint x: 701, startPoint y: 471, endPoint x: 536, endPoint y: 353, distance: 202.5
click at [536, 353] on quentale-workspace at bounding box center [535, 258] width 1071 height 517
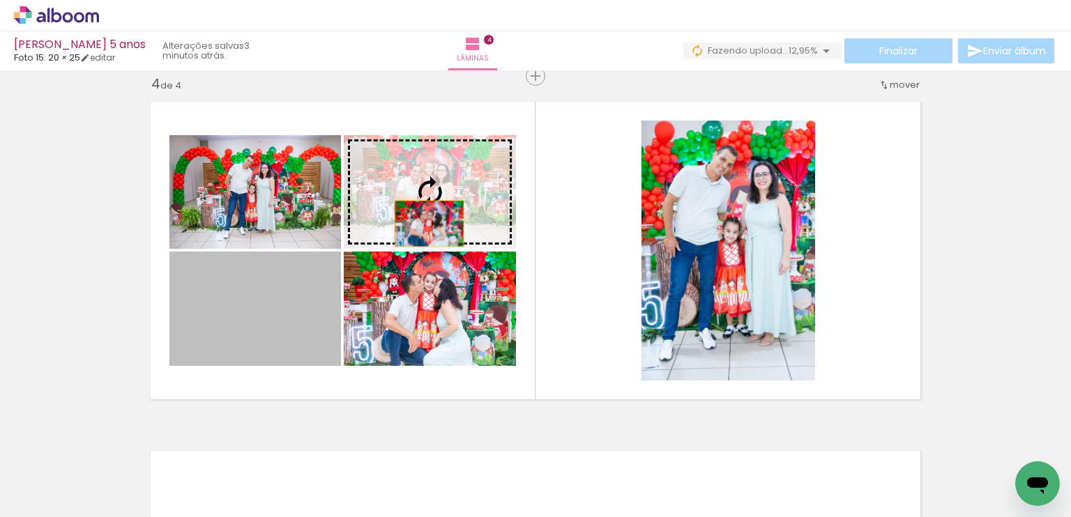
drag, startPoint x: 260, startPoint y: 338, endPoint x: 424, endPoint y: 224, distance: 199.8
click at [0, 0] on slot at bounding box center [0, 0] width 0 height 0
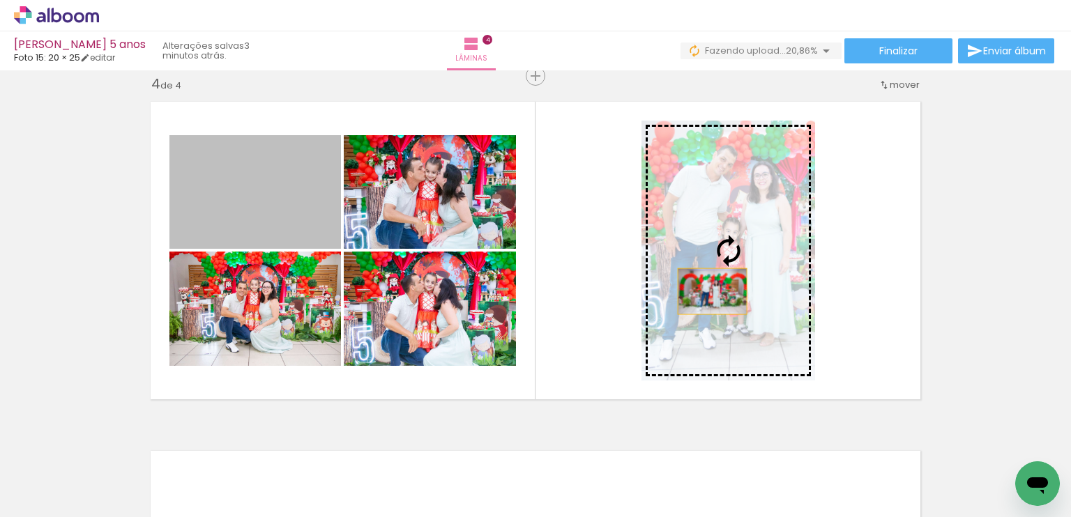
drag, startPoint x: 270, startPoint y: 215, endPoint x: 705, endPoint y: 291, distance: 441.6
click at [0, 0] on slot at bounding box center [0, 0] width 0 height 0
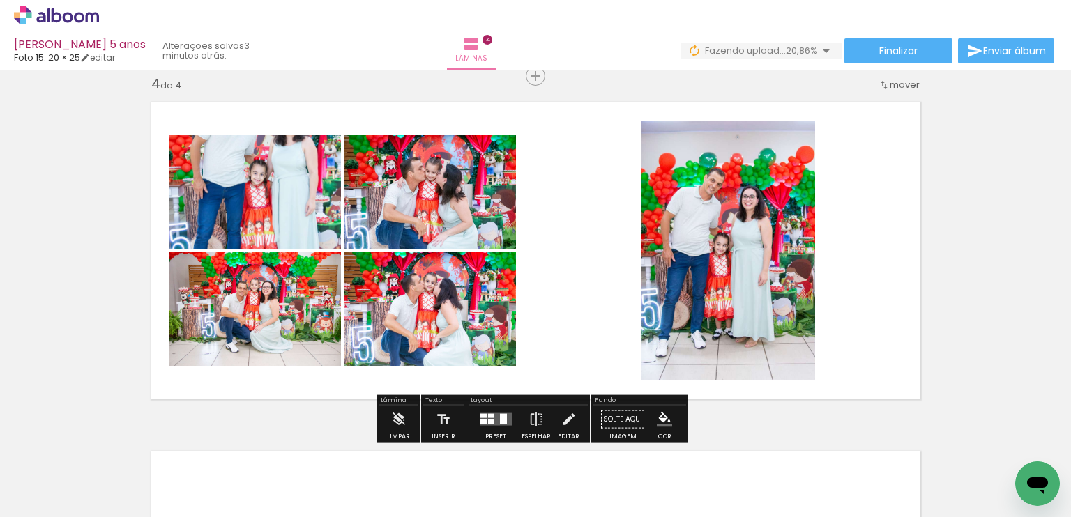
click at [488, 420] on div at bounding box center [491, 422] width 6 height 5
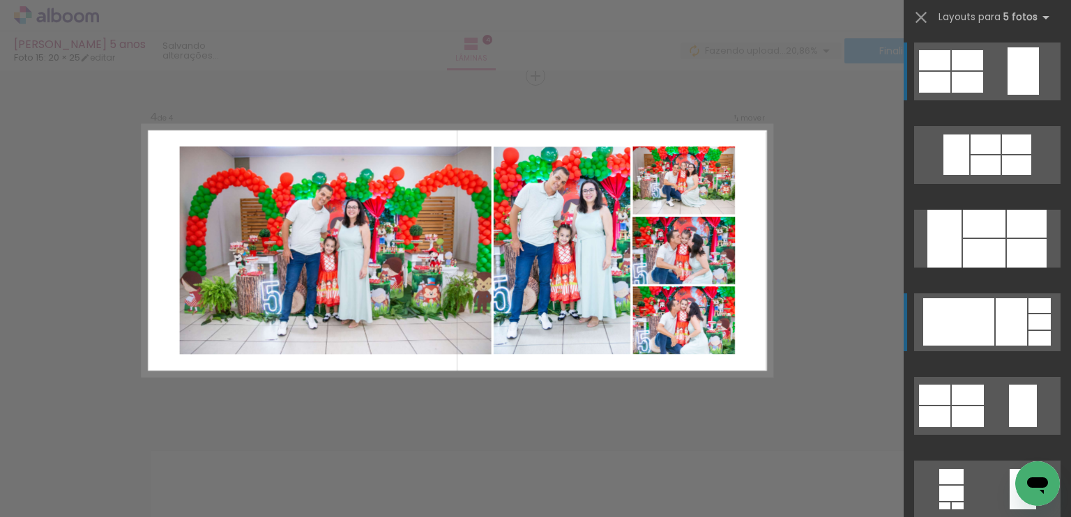
click at [956, 314] on div at bounding box center [958, 321] width 71 height 47
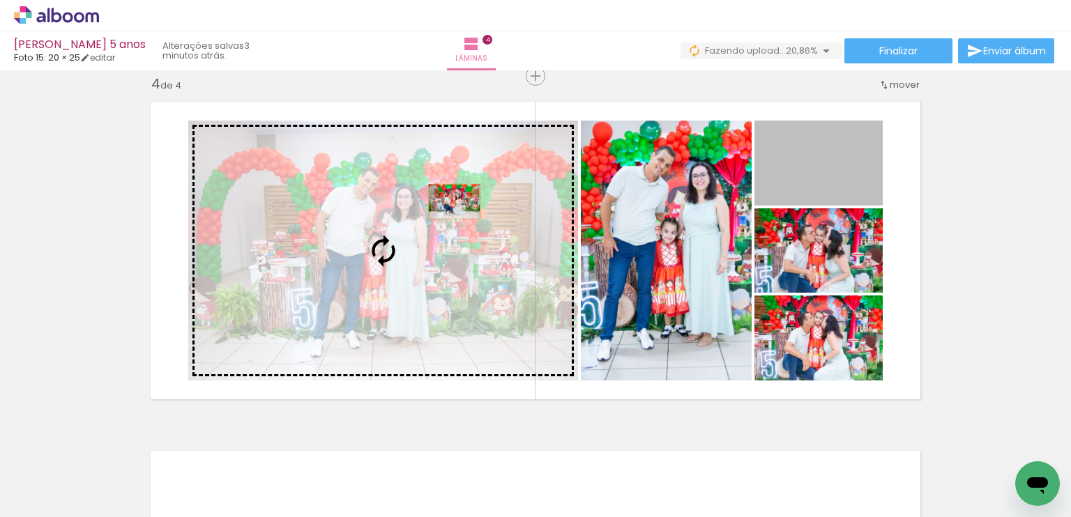
drag, startPoint x: 741, startPoint y: 183, endPoint x: 449, endPoint y: 201, distance: 292.7
click at [0, 0] on slot at bounding box center [0, 0] width 0 height 0
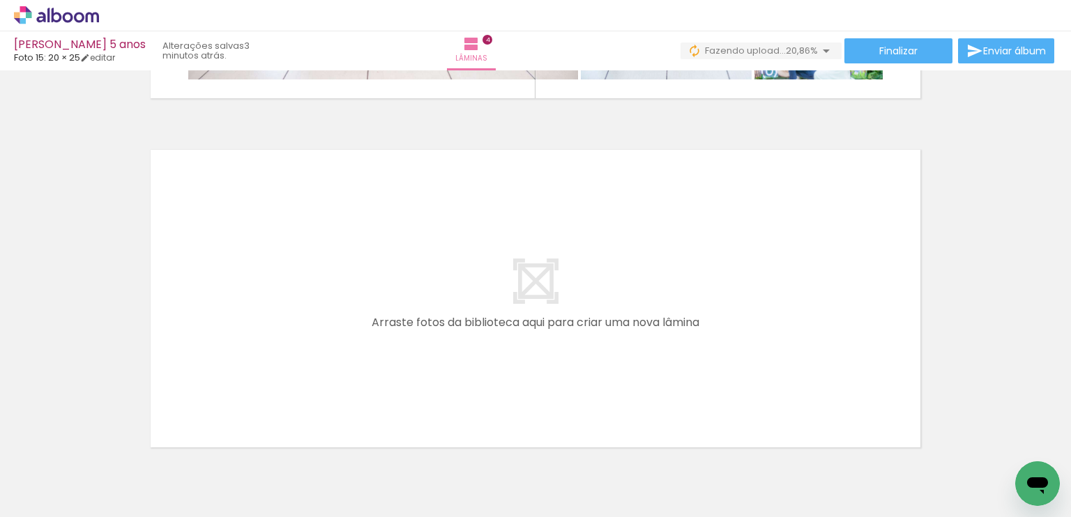
scroll to position [0, 781]
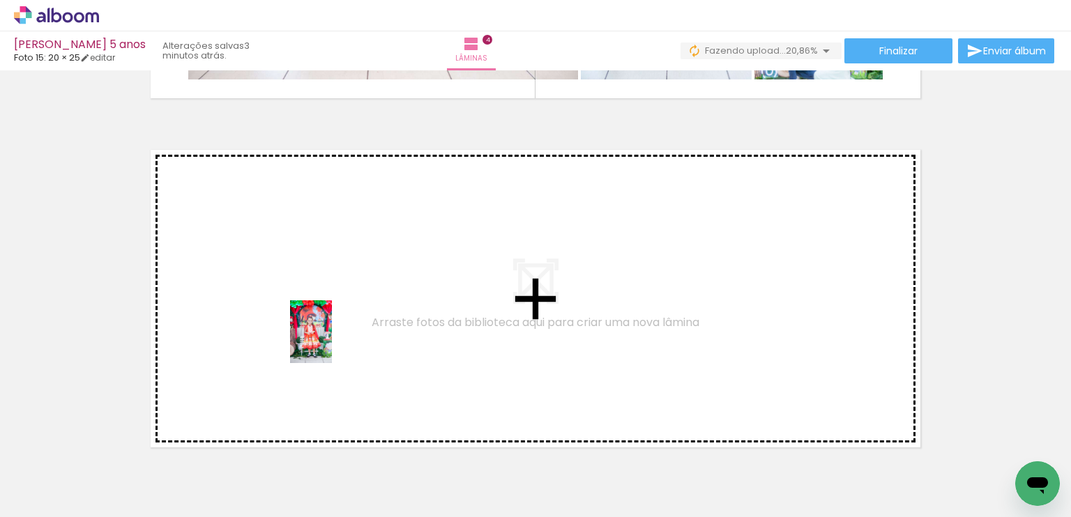
drag, startPoint x: 379, startPoint y: 435, endPoint x: 332, endPoint y: 342, distance: 104.1
click at [332, 342] on quentale-workspace at bounding box center [535, 258] width 1071 height 517
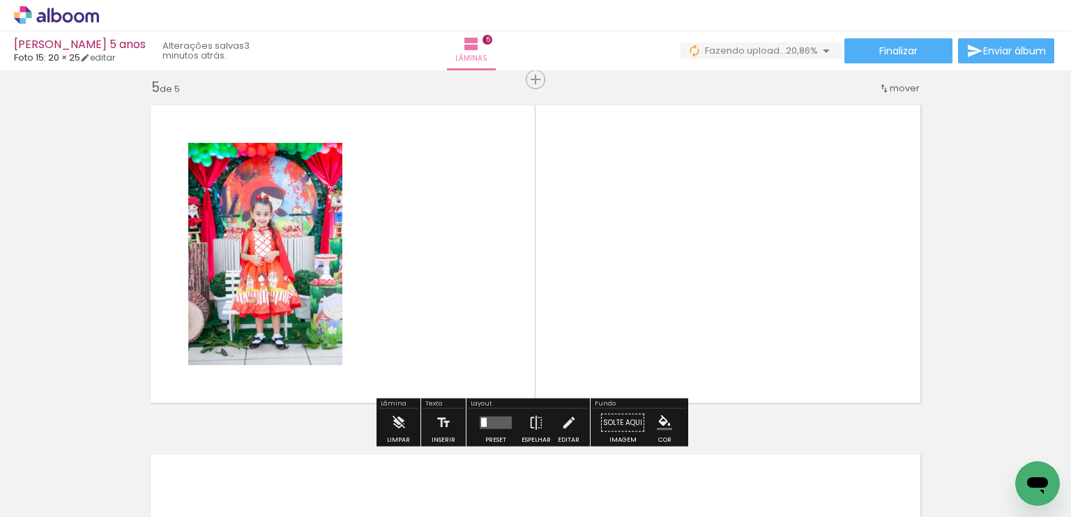
scroll to position [1414, 0]
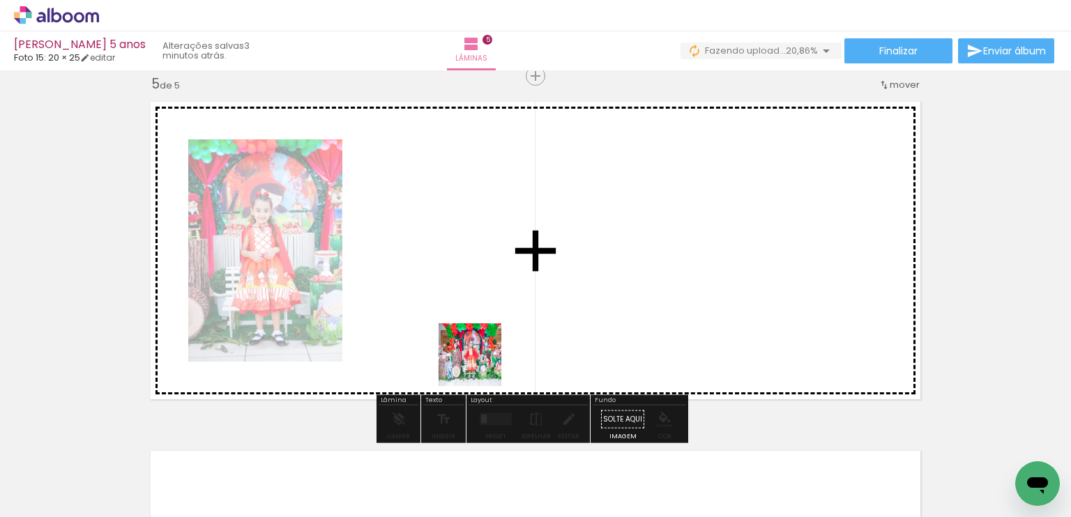
drag, startPoint x: 477, startPoint y: 471, endPoint x: 507, endPoint y: 314, distance: 160.4
click at [507, 314] on quentale-workspace at bounding box center [535, 258] width 1071 height 517
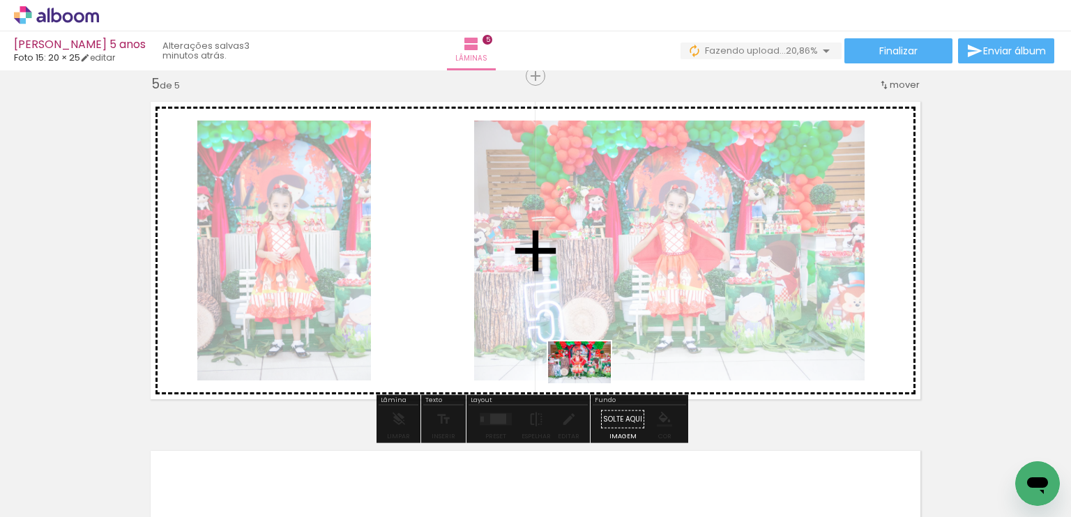
drag, startPoint x: 616, startPoint y: 454, endPoint x: 589, endPoint y: 381, distance: 77.2
click at [589, 381] on quentale-workspace at bounding box center [535, 258] width 1071 height 517
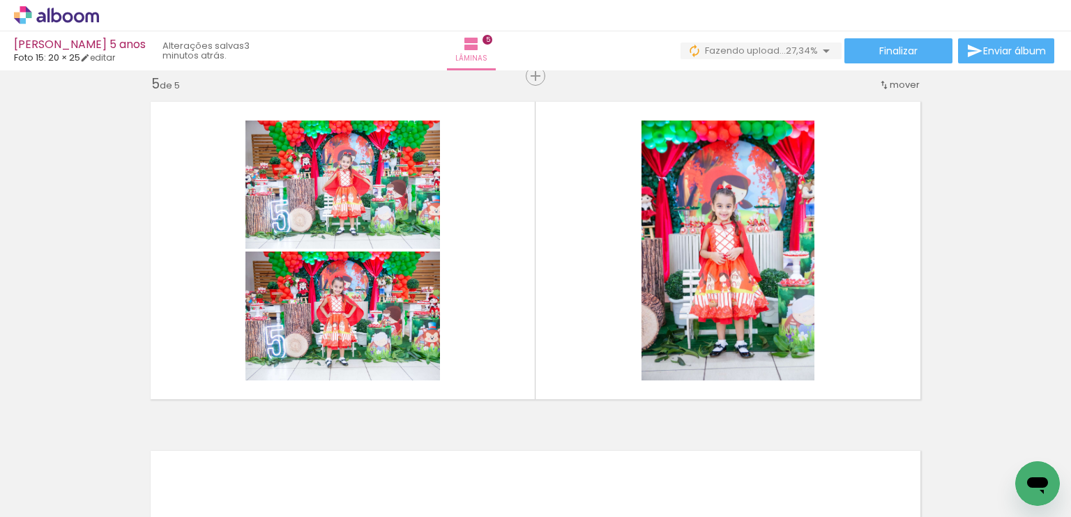
scroll to position [0, 1366]
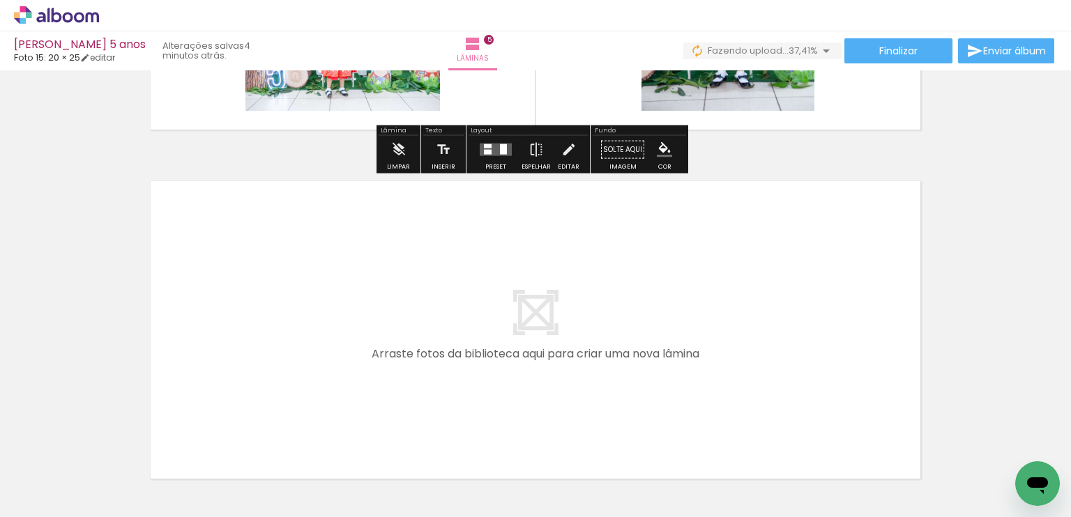
scroll to position [1717, 0]
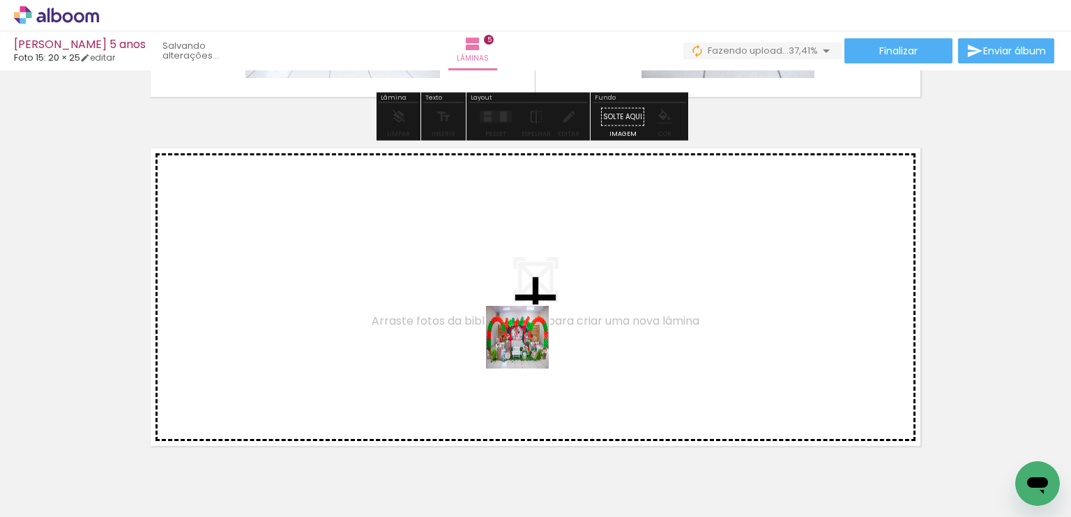
drag, startPoint x: 573, startPoint y: 471, endPoint x: 519, endPoint y: 334, distance: 147.1
click at [519, 334] on quentale-workspace at bounding box center [535, 258] width 1071 height 517
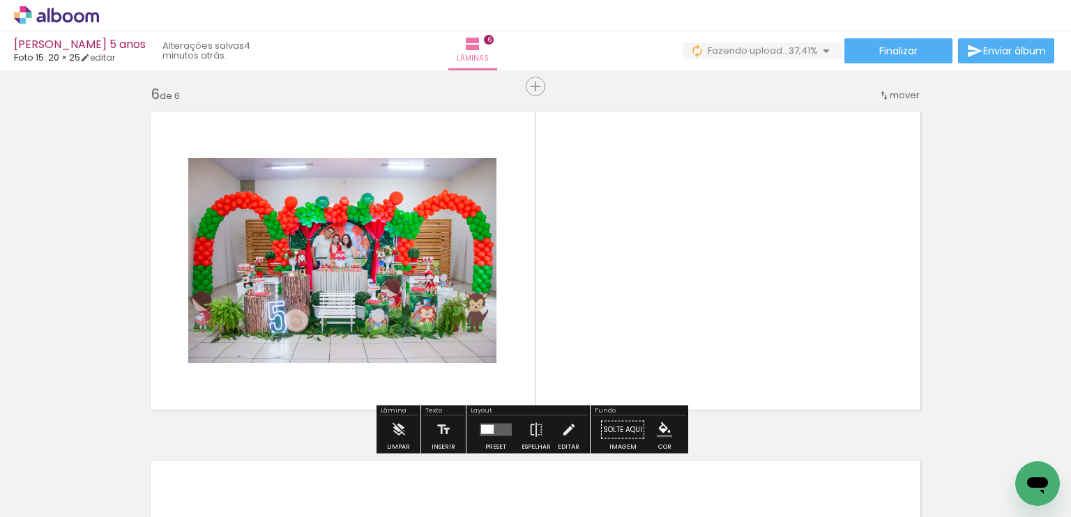
scroll to position [1764, 0]
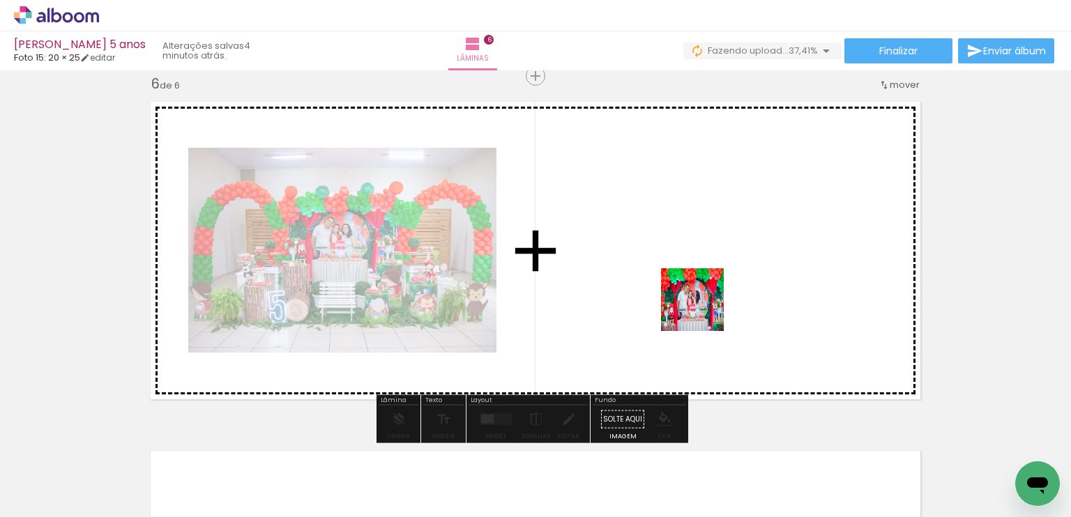
drag, startPoint x: 666, startPoint y: 476, endPoint x: 705, endPoint y: 289, distance: 191.5
click at [705, 289] on quentale-workspace at bounding box center [535, 258] width 1071 height 517
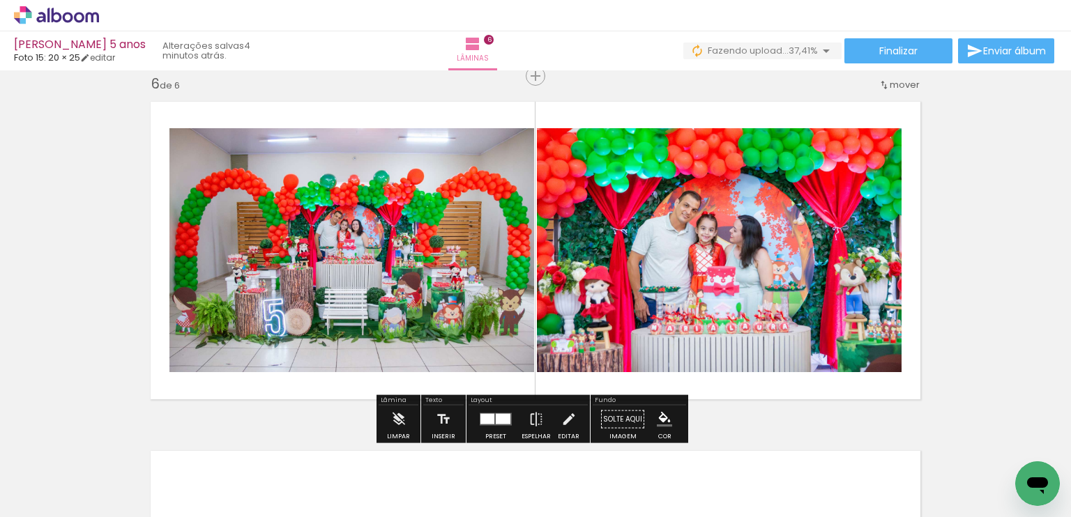
scroll to position [2066, 0]
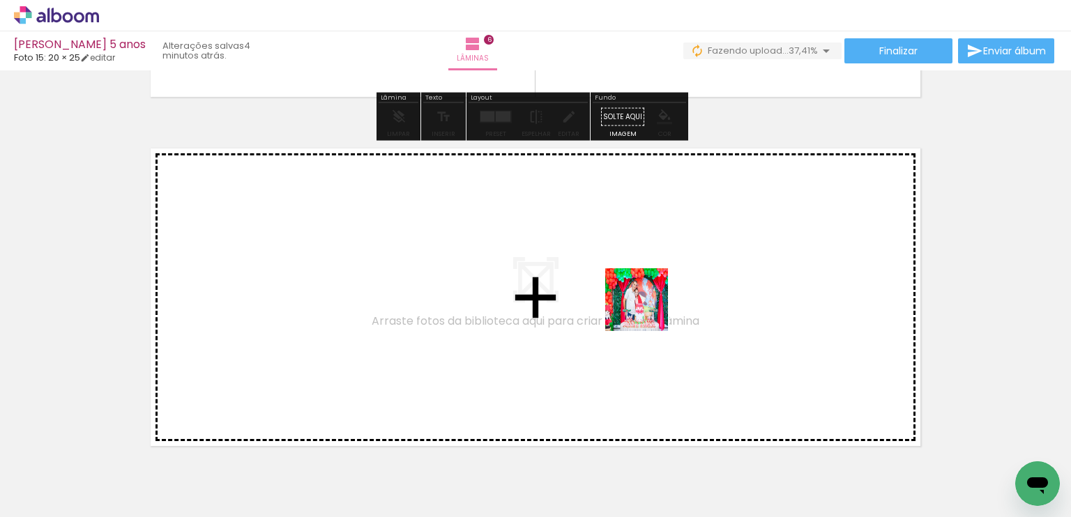
drag, startPoint x: 724, startPoint y: 457, endPoint x: 647, endPoint y: 308, distance: 168.1
click at [647, 308] on quentale-workspace at bounding box center [535, 258] width 1071 height 517
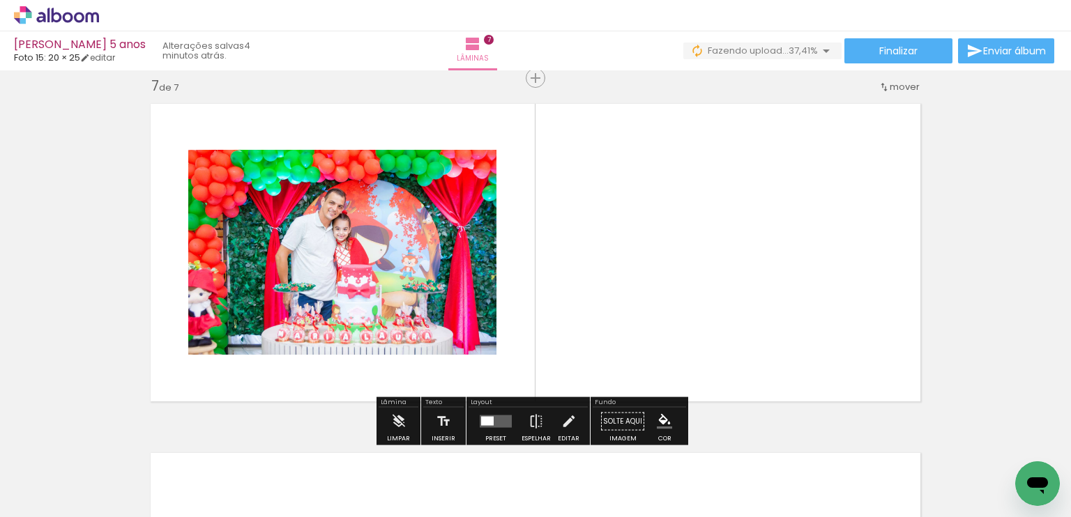
scroll to position [2113, 0]
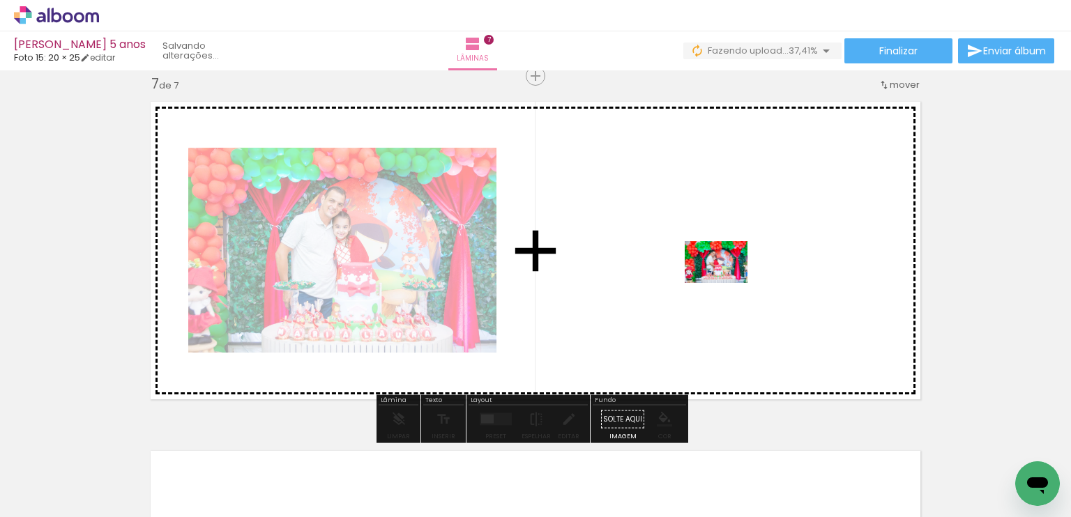
drag, startPoint x: 800, startPoint y: 428, endPoint x: 726, endPoint y: 283, distance: 162.7
click at [726, 283] on quentale-workspace at bounding box center [535, 258] width 1071 height 517
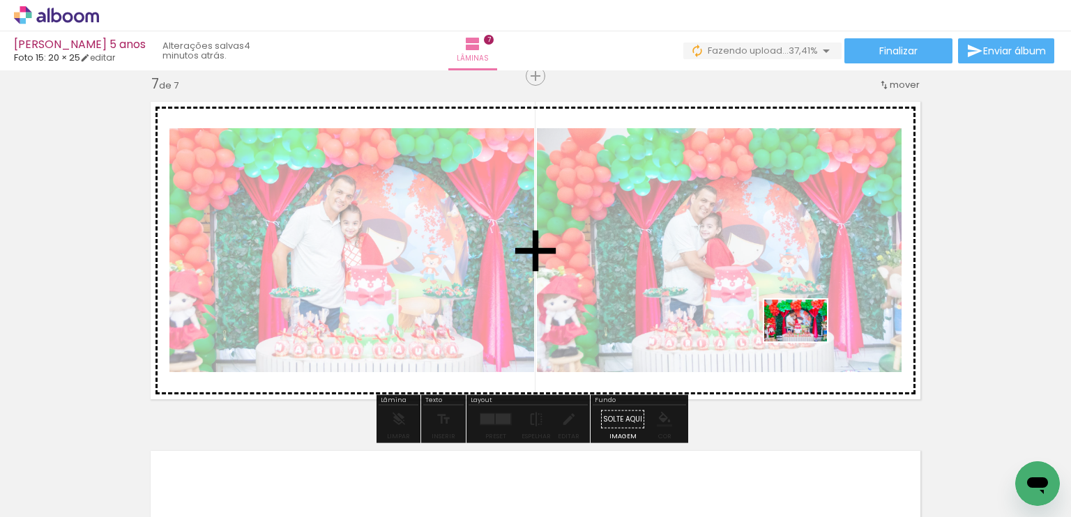
drag, startPoint x: 878, startPoint y: 457, endPoint x: 806, endPoint y: 342, distance: 136.0
click at [806, 342] on quentale-workspace at bounding box center [535, 258] width 1071 height 517
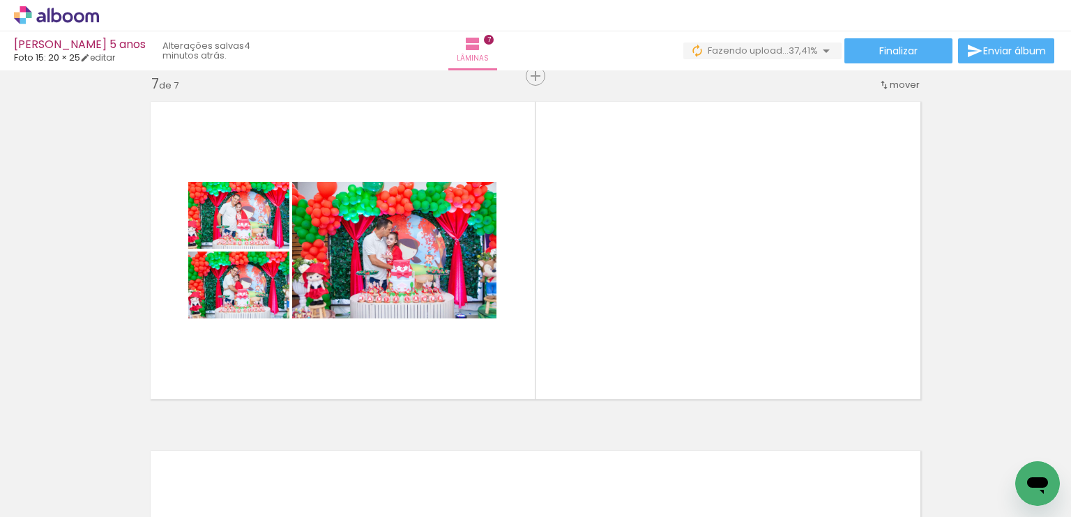
scroll to position [0, 1761]
drag, startPoint x: 579, startPoint y: 480, endPoint x: 638, endPoint y: 277, distance: 211.1
click at [638, 277] on quentale-workspace at bounding box center [535, 258] width 1071 height 517
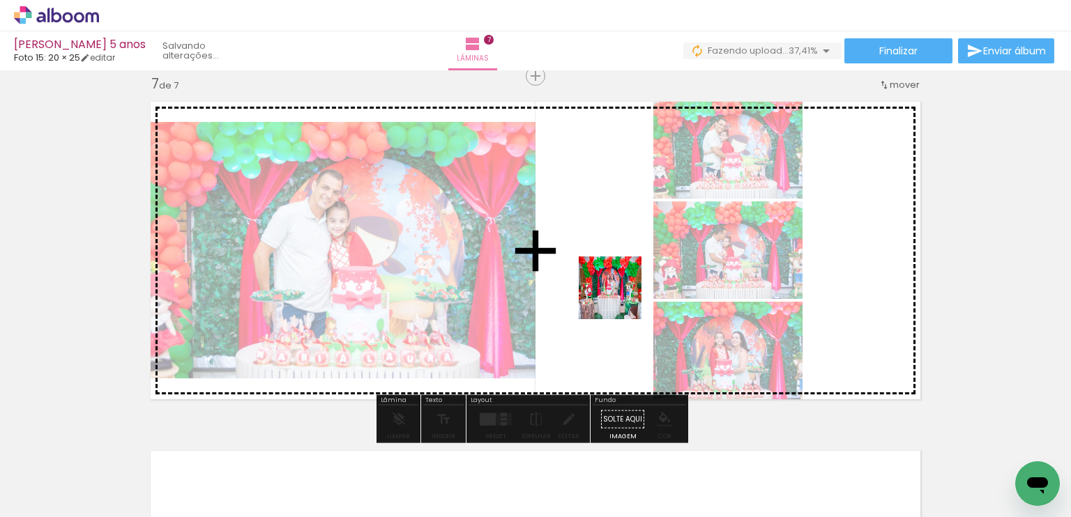
drag, startPoint x: 648, startPoint y: 480, endPoint x: 620, endPoint y: 288, distance: 193.7
click at [620, 288] on quentale-workspace at bounding box center [535, 258] width 1071 height 517
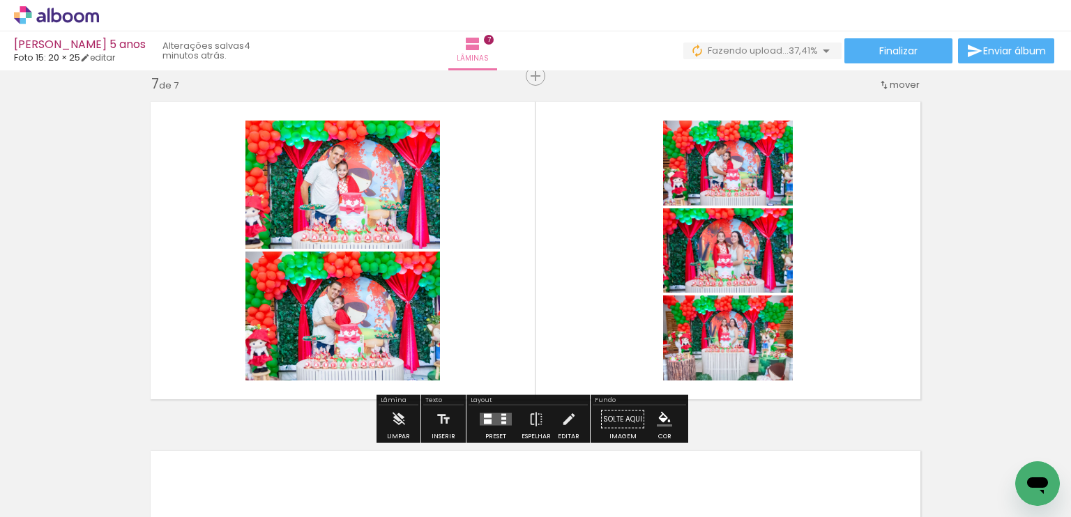
click at [653, 477] on div at bounding box center [643, 471] width 69 height 46
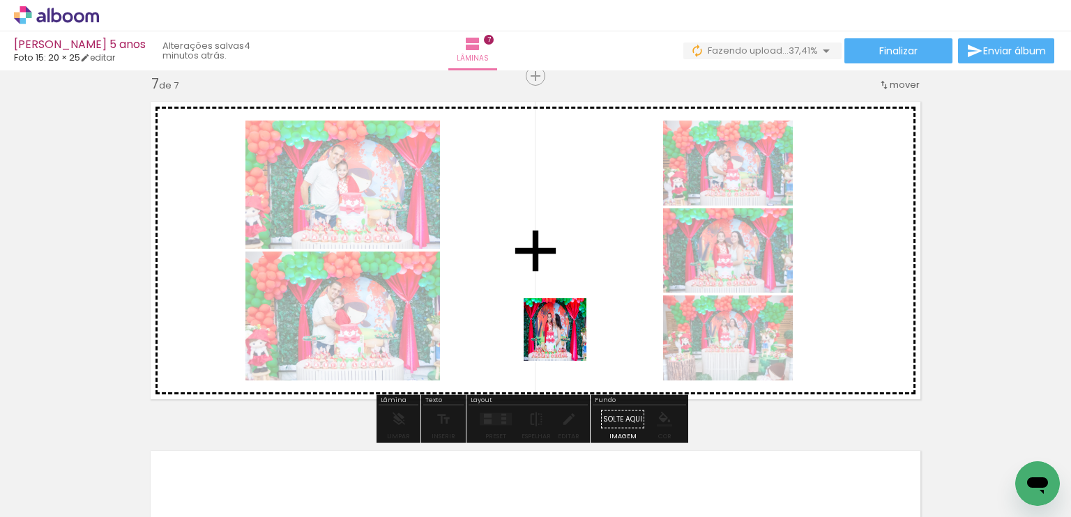
drag, startPoint x: 731, startPoint y: 484, endPoint x: 565, endPoint y: 340, distance: 218.9
click at [565, 340] on quentale-workspace at bounding box center [535, 258] width 1071 height 517
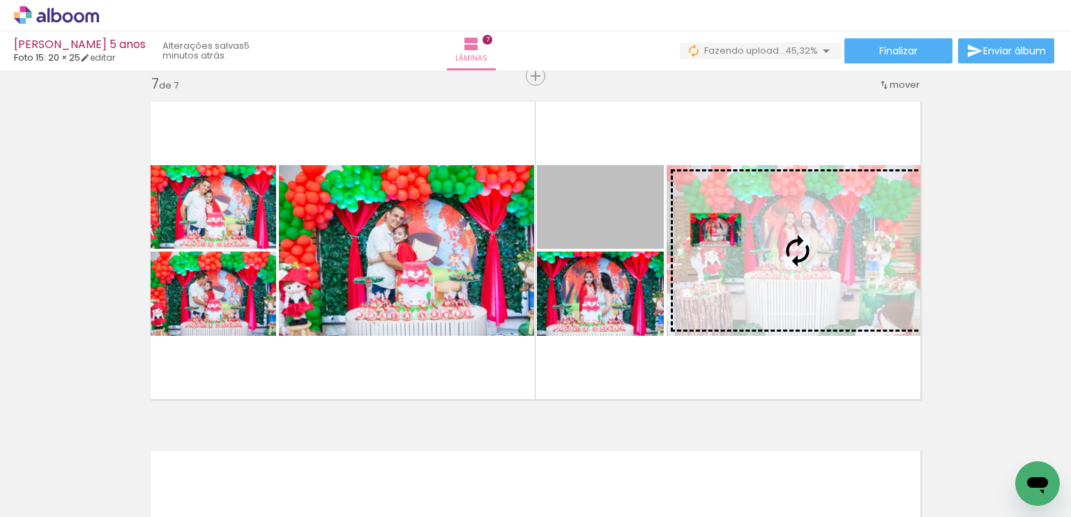
drag, startPoint x: 600, startPoint y: 227, endPoint x: 710, endPoint y: 230, distance: 110.2
click at [0, 0] on slot at bounding box center [0, 0] width 0 height 0
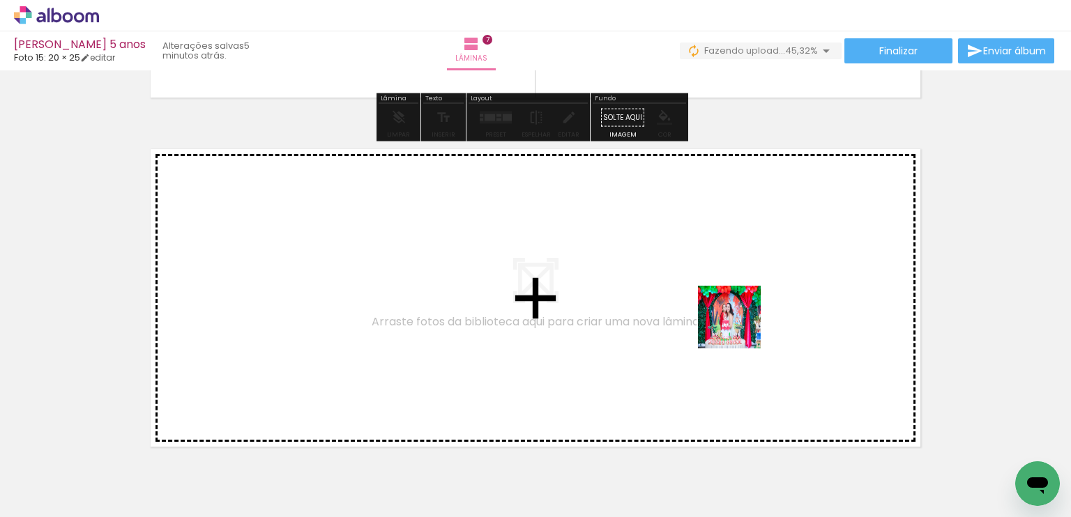
drag, startPoint x: 749, startPoint y: 342, endPoint x: 740, endPoint y: 328, distance: 17.2
click at [740, 328] on quentale-workspace at bounding box center [535, 258] width 1071 height 517
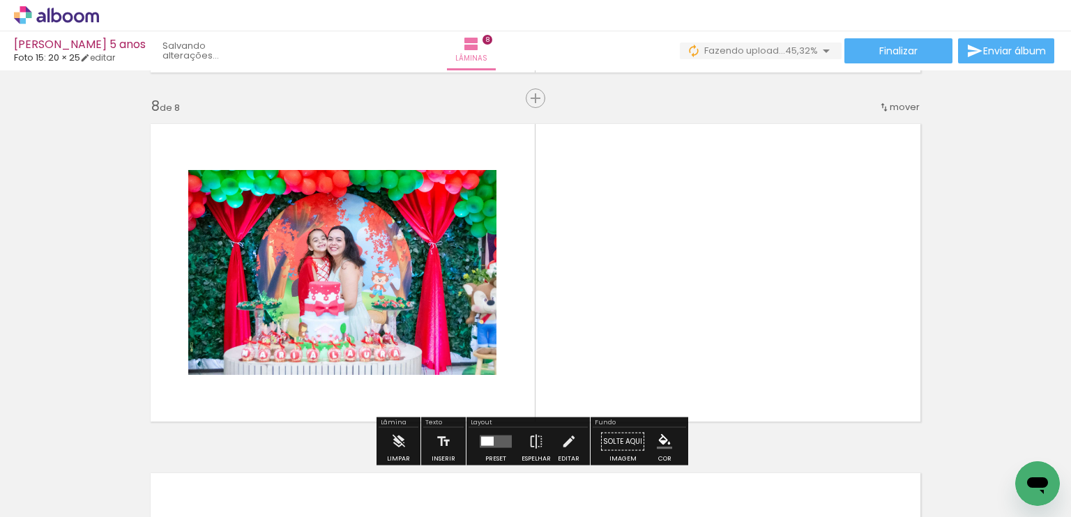
scroll to position [2462, 0]
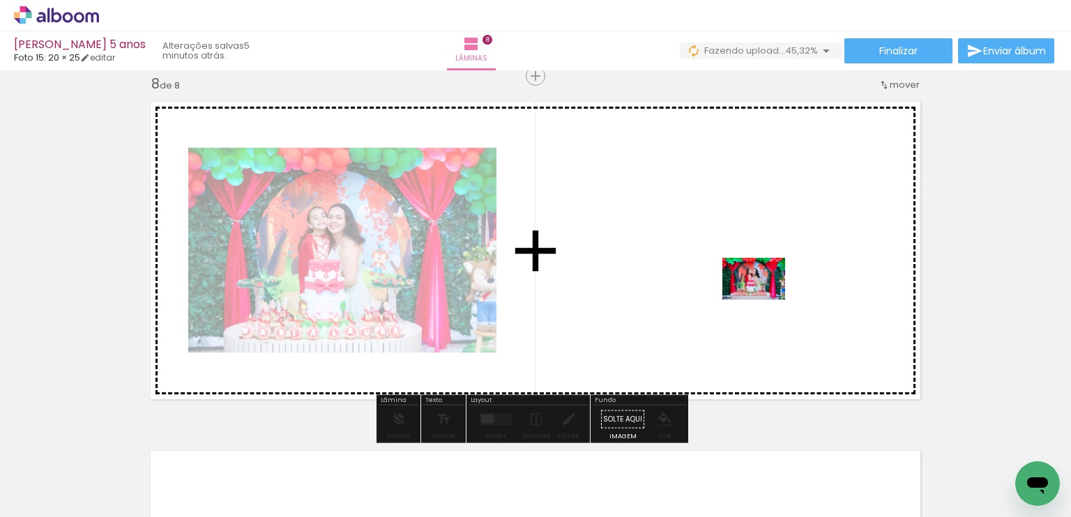
drag, startPoint x: 871, startPoint y: 468, endPoint x: 764, endPoint y: 300, distance: 199.4
click at [764, 300] on quentale-workspace at bounding box center [535, 258] width 1071 height 517
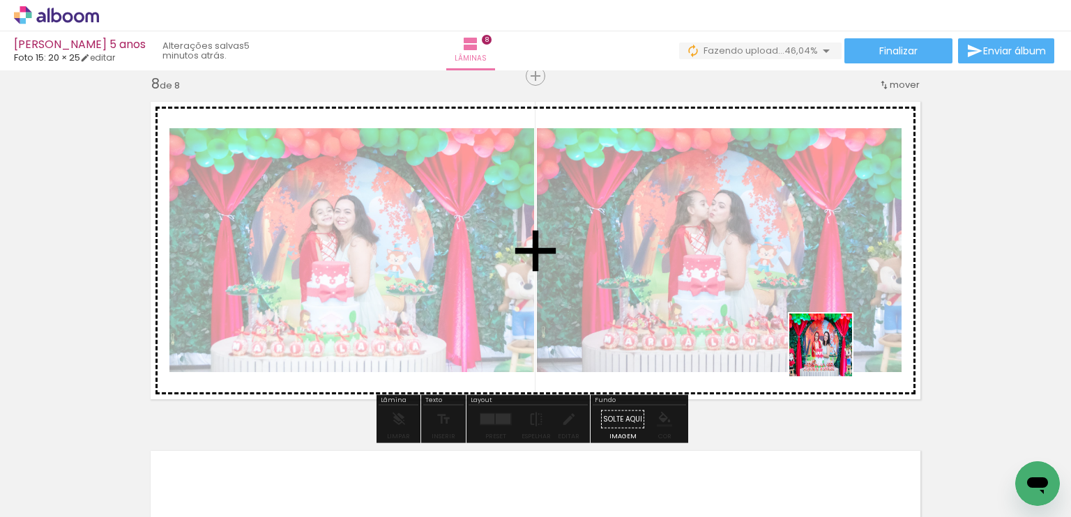
drag, startPoint x: 954, startPoint y: 478, endPoint x: 844, endPoint y: 379, distance: 147.6
click at [828, 353] on quentale-workspace at bounding box center [535, 258] width 1071 height 517
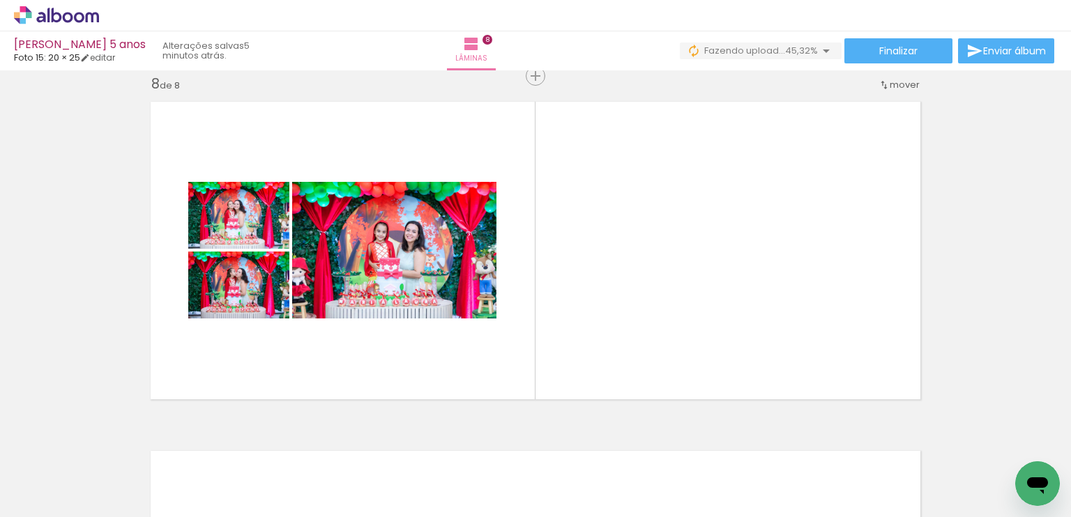
scroll to position [0, 2041]
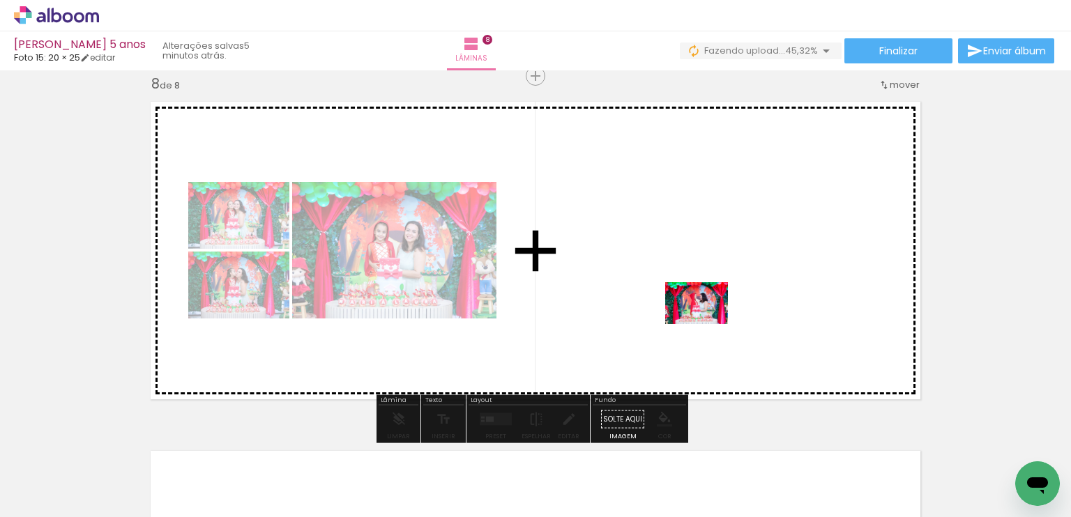
drag, startPoint x: 761, startPoint y: 484, endPoint x: 811, endPoint y: 432, distance: 72.0
click at [707, 323] on quentale-workspace at bounding box center [535, 258] width 1071 height 517
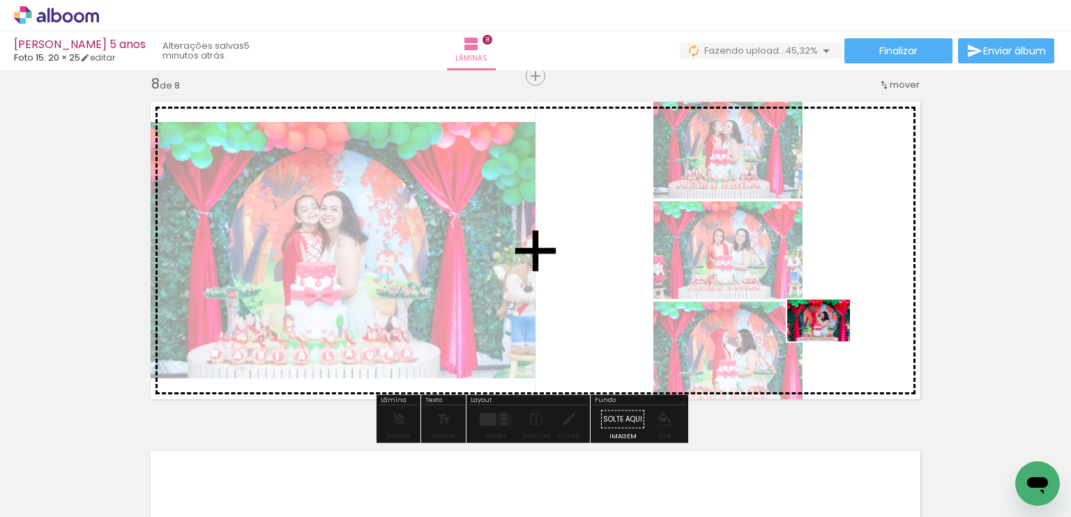
drag, startPoint x: 856, startPoint y: 482, endPoint x: 829, endPoint y: 342, distance: 143.4
click at [829, 342] on quentale-workspace at bounding box center [535, 258] width 1071 height 517
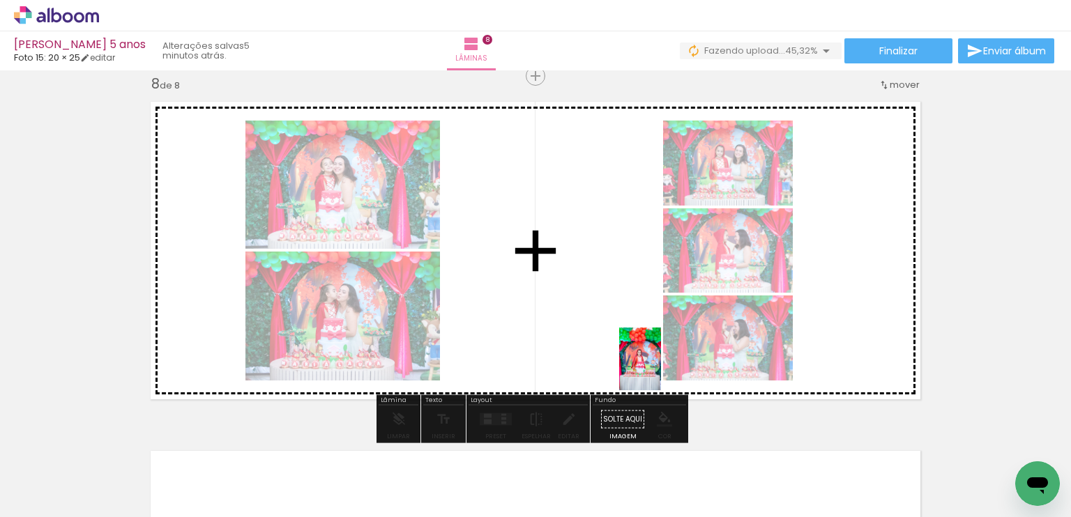
drag, startPoint x: 908, startPoint y: 472, endPoint x: 661, endPoint y: 369, distance: 267.2
click at [661, 369] on quentale-workspace at bounding box center [535, 258] width 1071 height 517
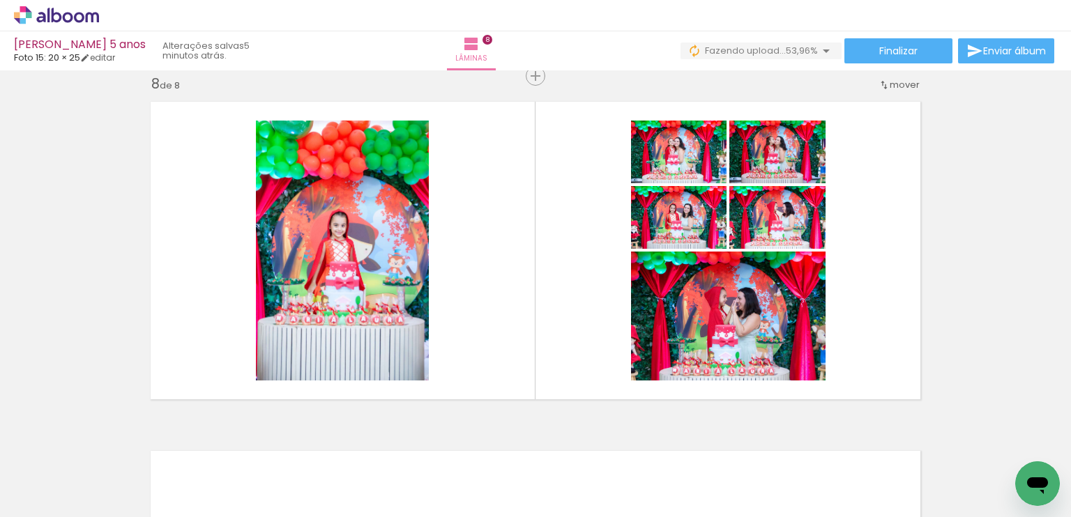
scroll to position [0, 2041]
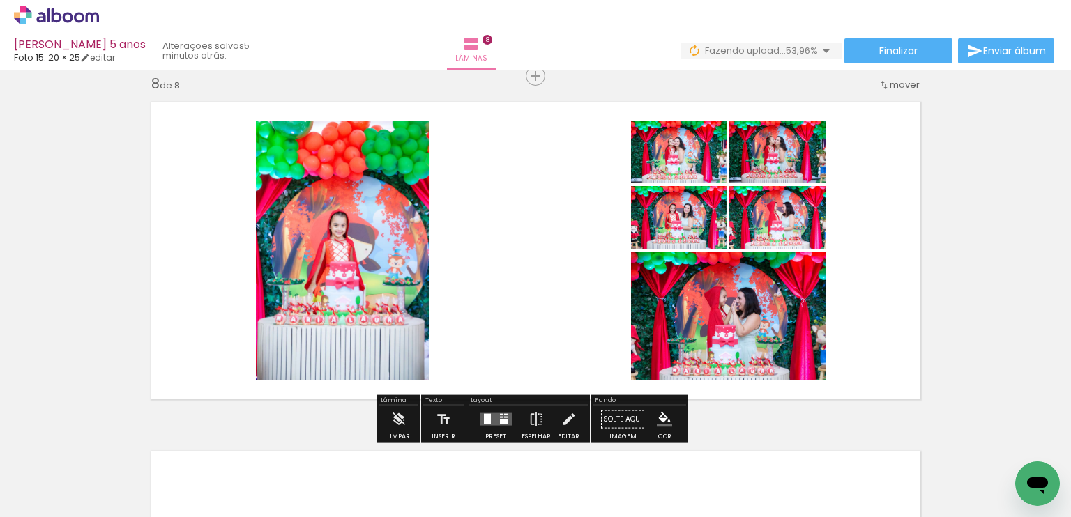
click at [494, 416] on quentale-layouter at bounding box center [496, 419] width 32 height 13
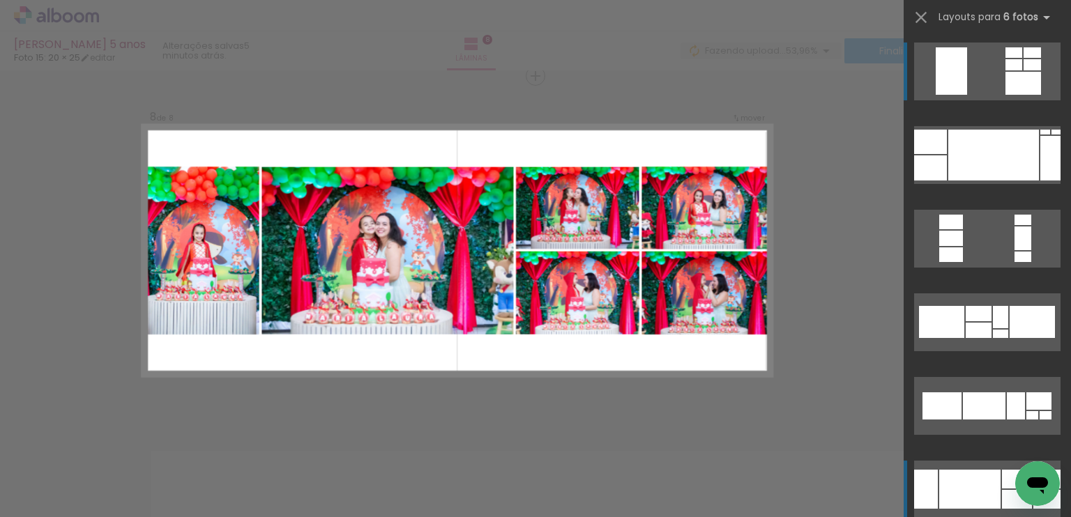
click at [975, 475] on div at bounding box center [969, 489] width 61 height 39
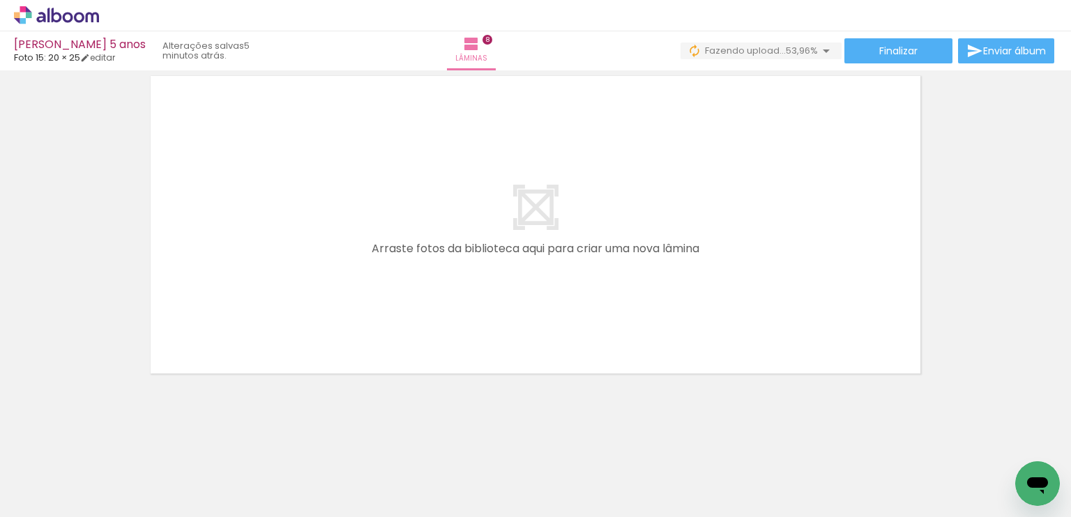
scroll to position [0, 2556]
drag, startPoint x: 491, startPoint y: 459, endPoint x: 496, endPoint y: 378, distance: 81.0
click at [467, 322] on quentale-workspace at bounding box center [535, 258] width 1071 height 517
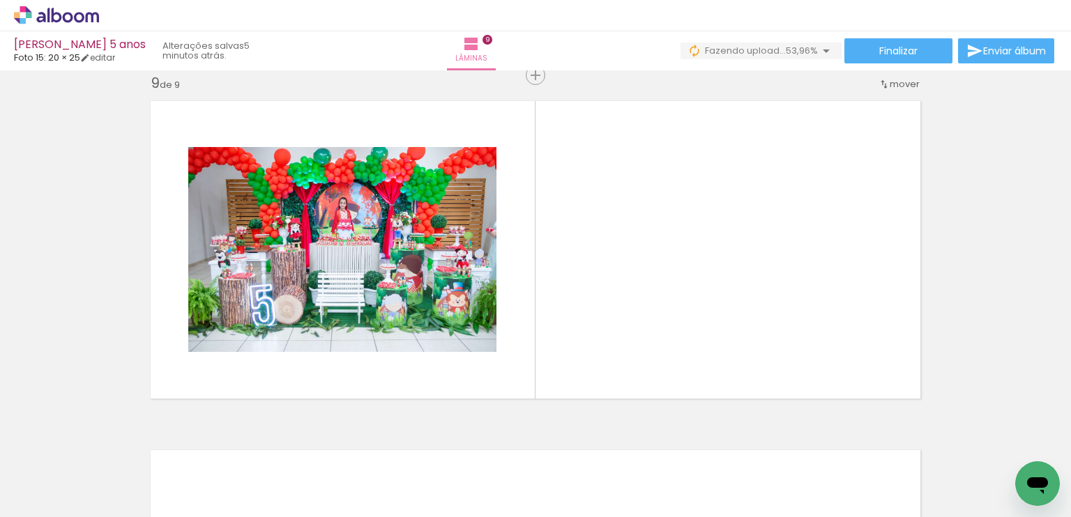
scroll to position [2812, 0]
drag, startPoint x: 563, startPoint y: 481, endPoint x: 630, endPoint y: 402, distance: 102.9
click at [606, 321] on quentale-workspace at bounding box center [535, 258] width 1071 height 517
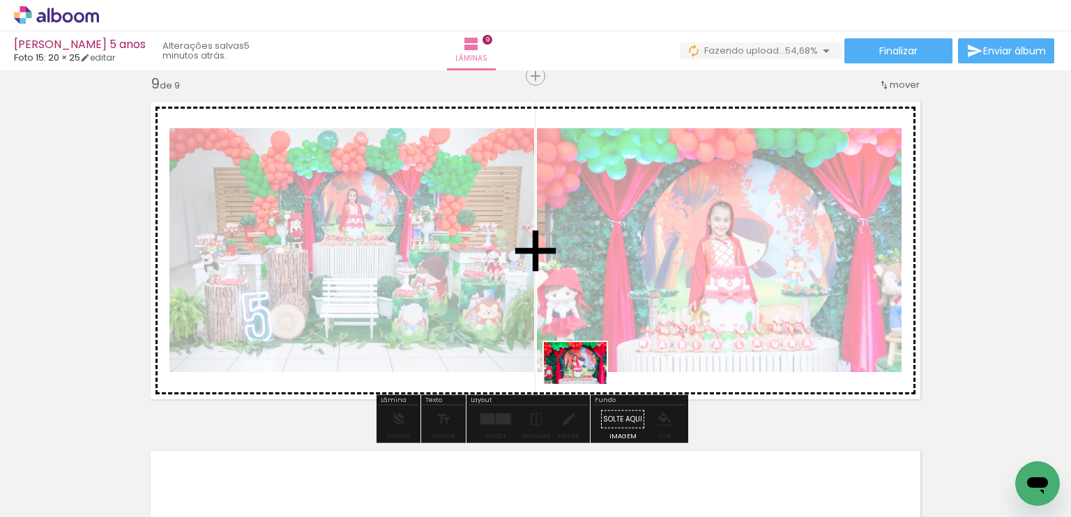
drag, startPoint x: 644, startPoint y: 469, endPoint x: 586, endPoint y: 384, distance: 103.3
click at [586, 384] on quentale-workspace at bounding box center [535, 258] width 1071 height 517
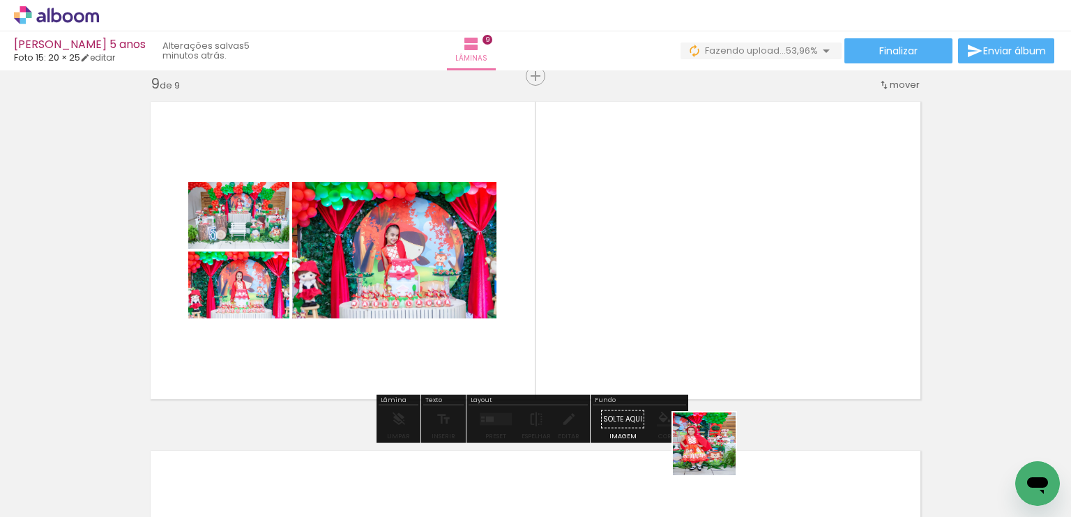
drag, startPoint x: 717, startPoint y: 469, endPoint x: 692, endPoint y: 319, distance: 152.1
click at [692, 319] on quentale-workspace at bounding box center [535, 258] width 1071 height 517
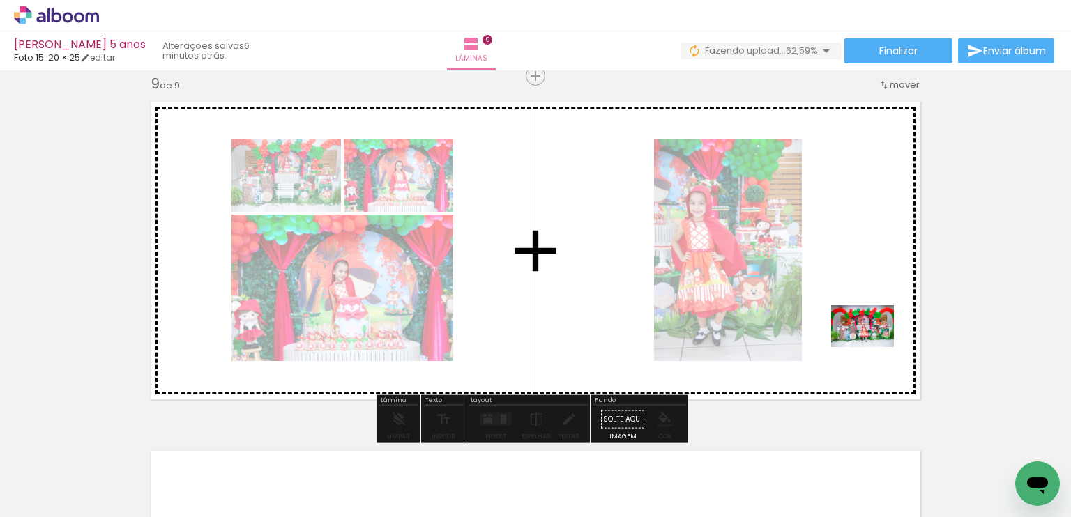
drag, startPoint x: 811, startPoint y: 448, endPoint x: 873, endPoint y: 347, distance: 118.6
click at [873, 347] on quentale-workspace at bounding box center [535, 258] width 1071 height 517
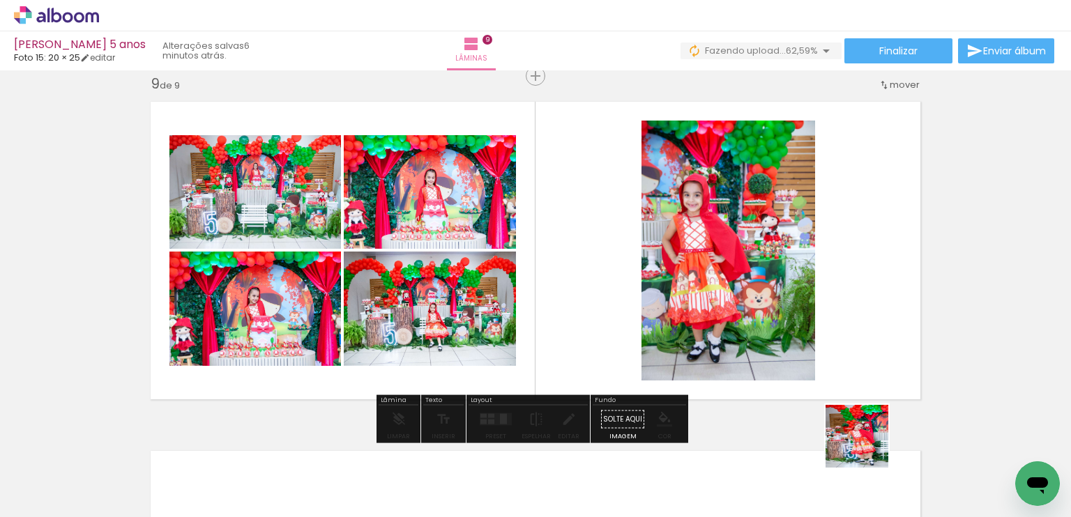
drag, startPoint x: 862, startPoint y: 474, endPoint x: 866, endPoint y: 334, distance: 140.2
click at [870, 310] on quentale-workspace at bounding box center [535, 258] width 1071 height 517
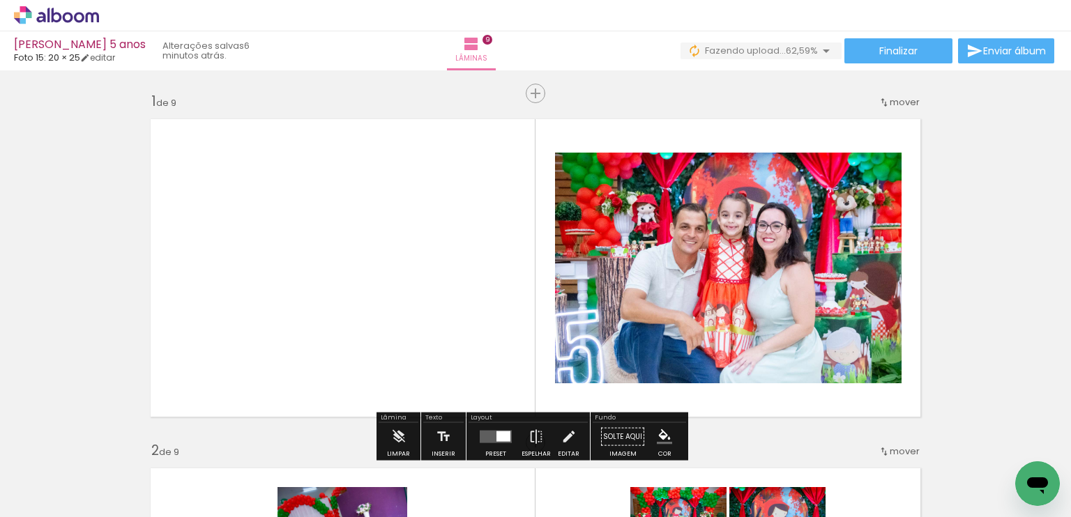
scroll to position [302, 0]
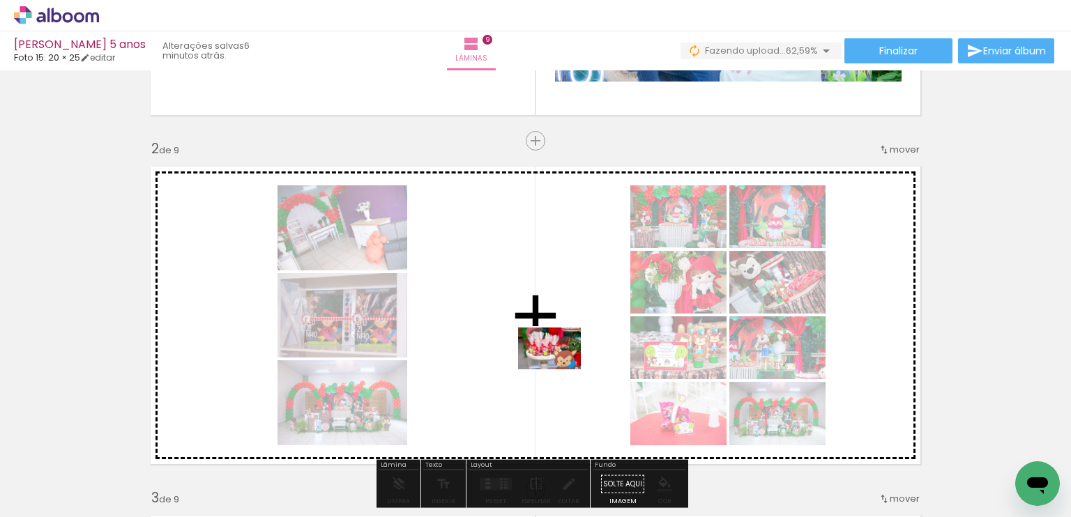
drag, startPoint x: 647, startPoint y: 457, endPoint x: 560, endPoint y: 369, distance: 123.7
click at [560, 369] on quentale-workspace at bounding box center [535, 258] width 1071 height 517
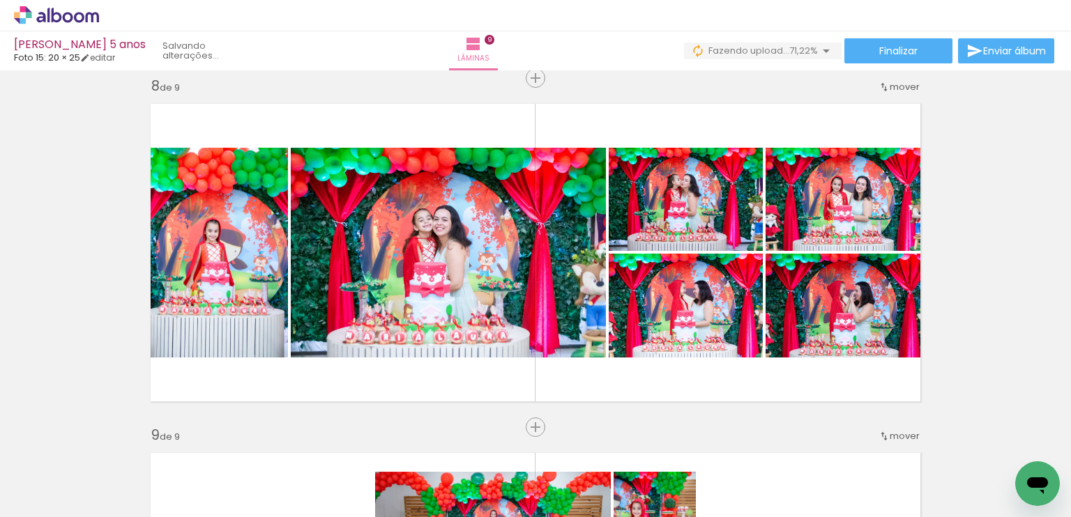
scroll to position [2451, 0]
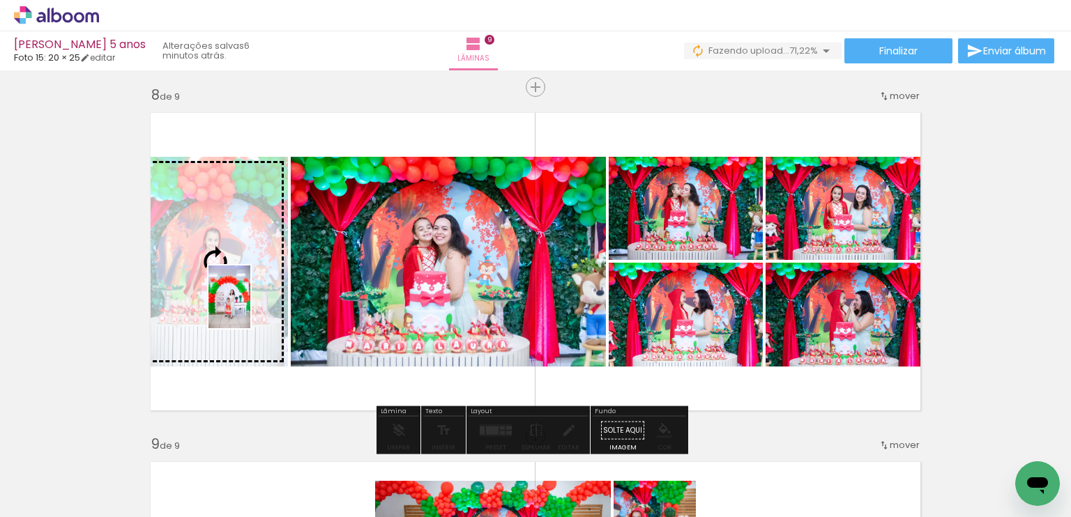
drag, startPoint x: 820, startPoint y: 486, endPoint x: 250, endPoint y: 307, distance: 596.9
click at [250, 307] on quentale-workspace at bounding box center [535, 258] width 1071 height 517
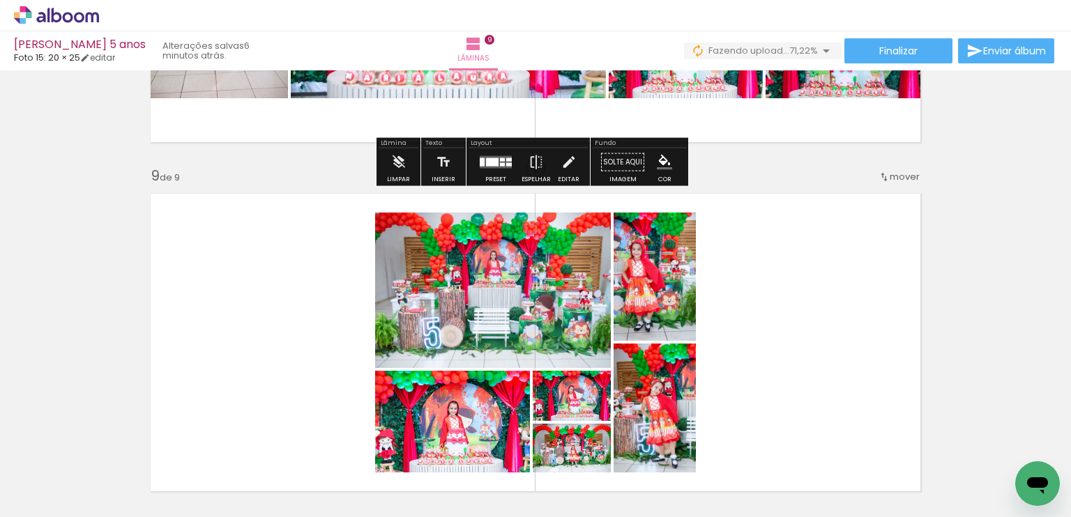
scroll to position [2752, 0]
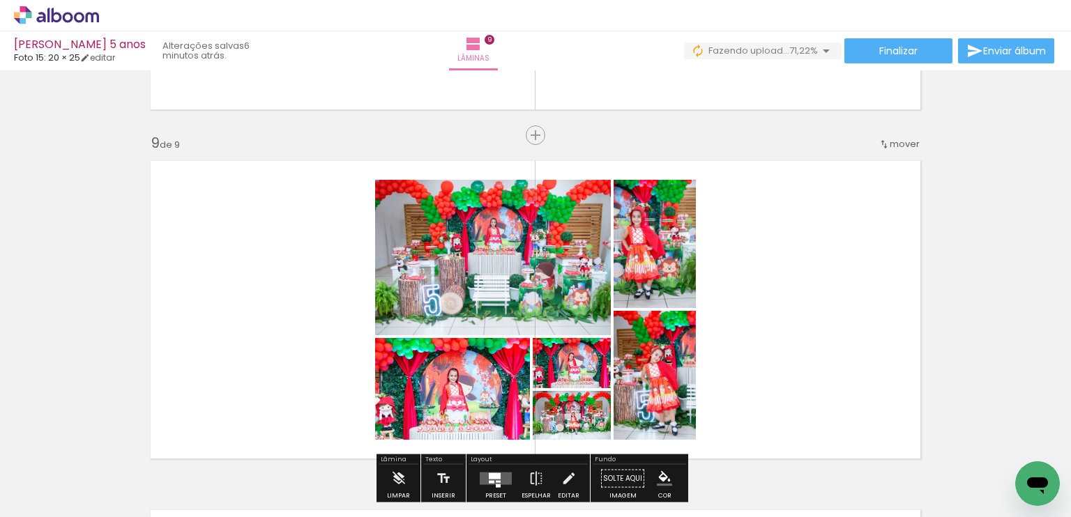
drag, startPoint x: 839, startPoint y: 369, endPoint x: 885, endPoint y: 368, distance: 46.0
click at [839, 368] on quentale-layouter at bounding box center [535, 310] width 786 height 314
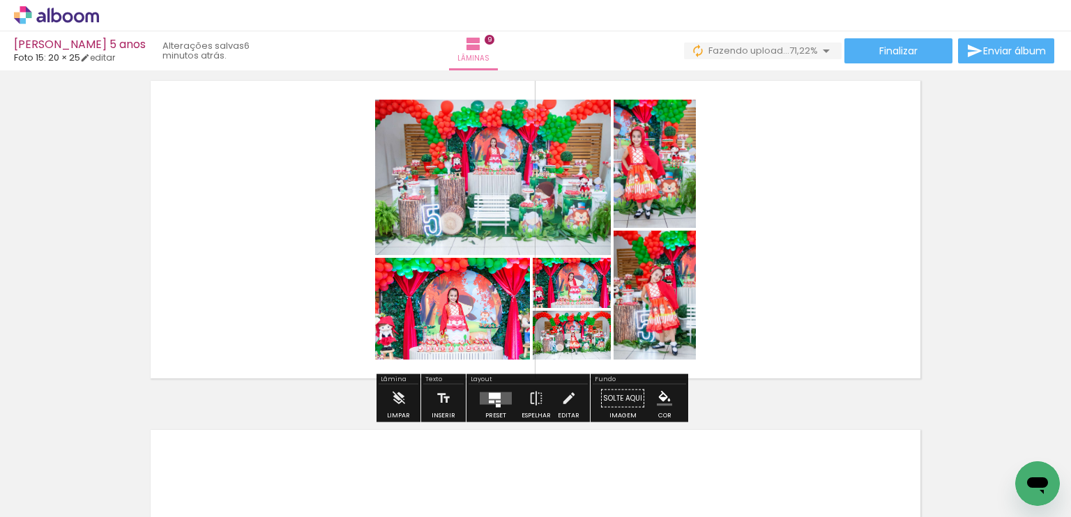
scroll to position [2837, 0]
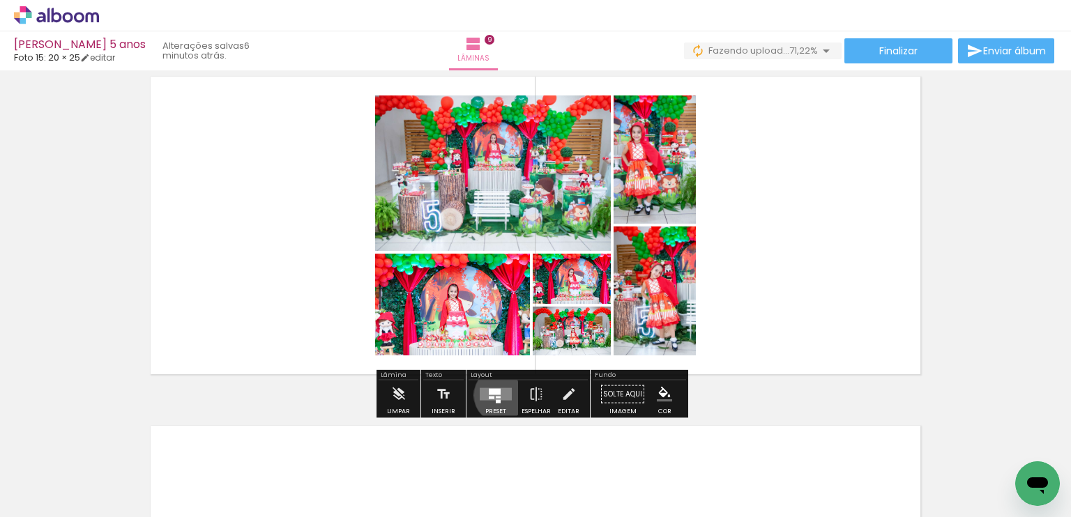
click at [498, 395] on quentale-layouter at bounding box center [496, 394] width 32 height 13
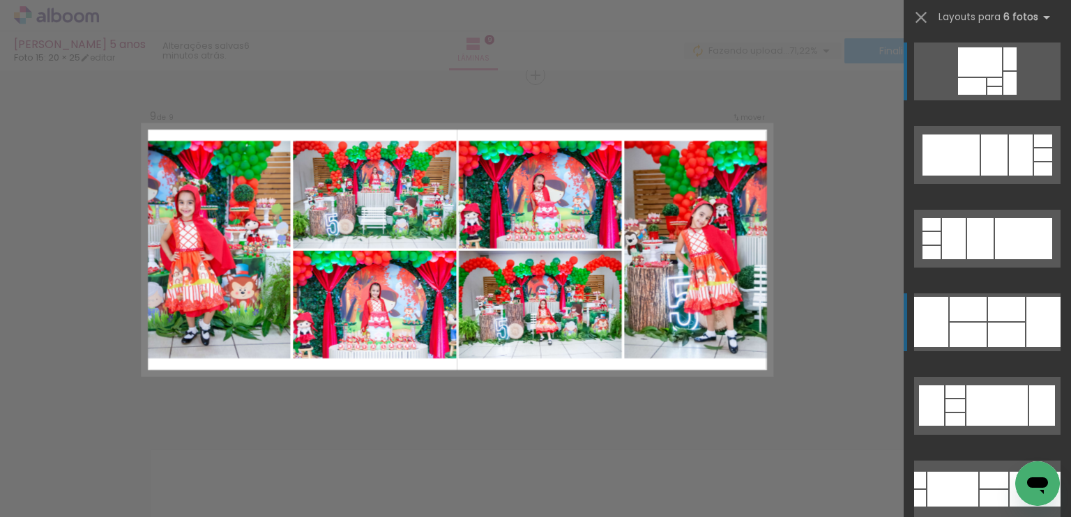
scroll to position [2812, 0]
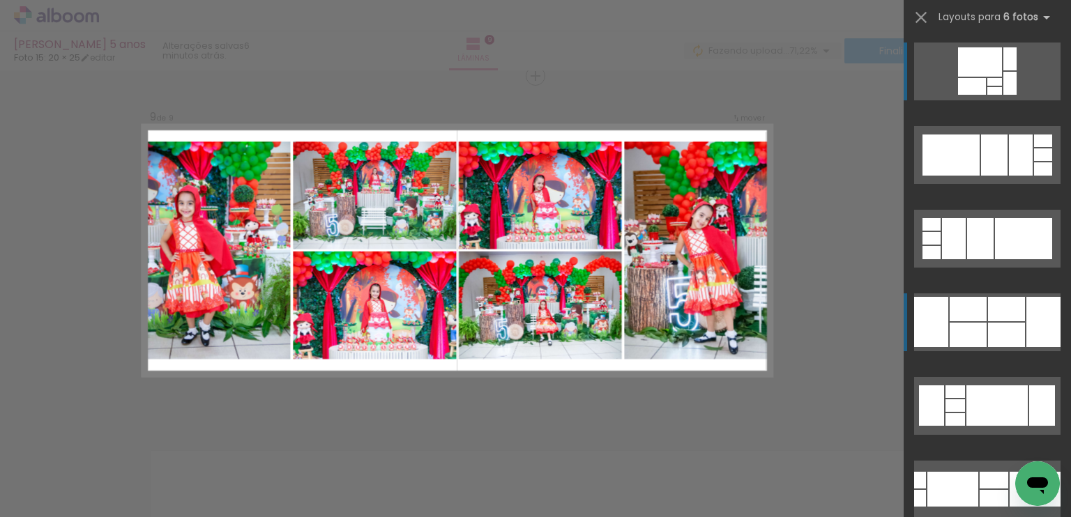
click at [1016, 316] on div at bounding box center [1006, 309] width 37 height 24
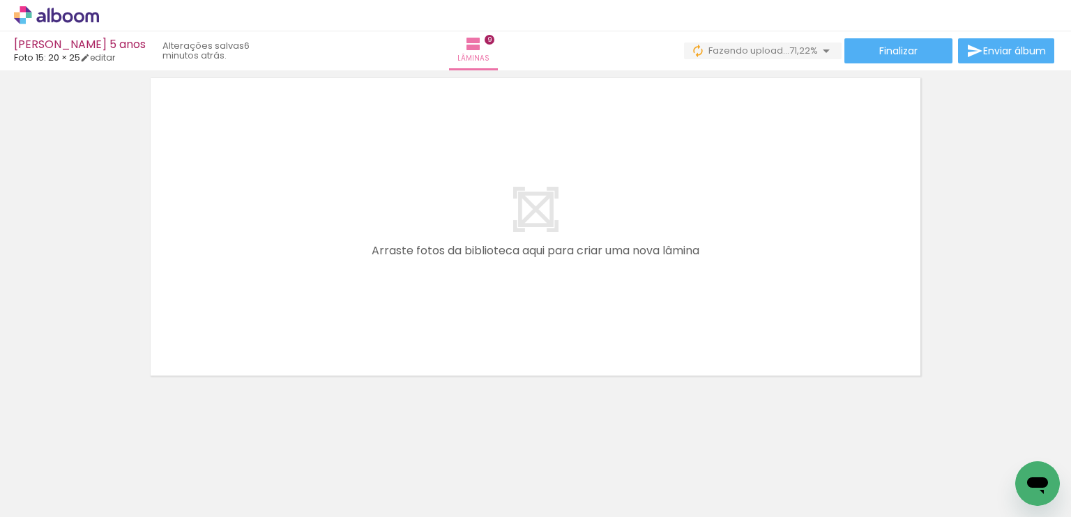
scroll to position [3187, 0]
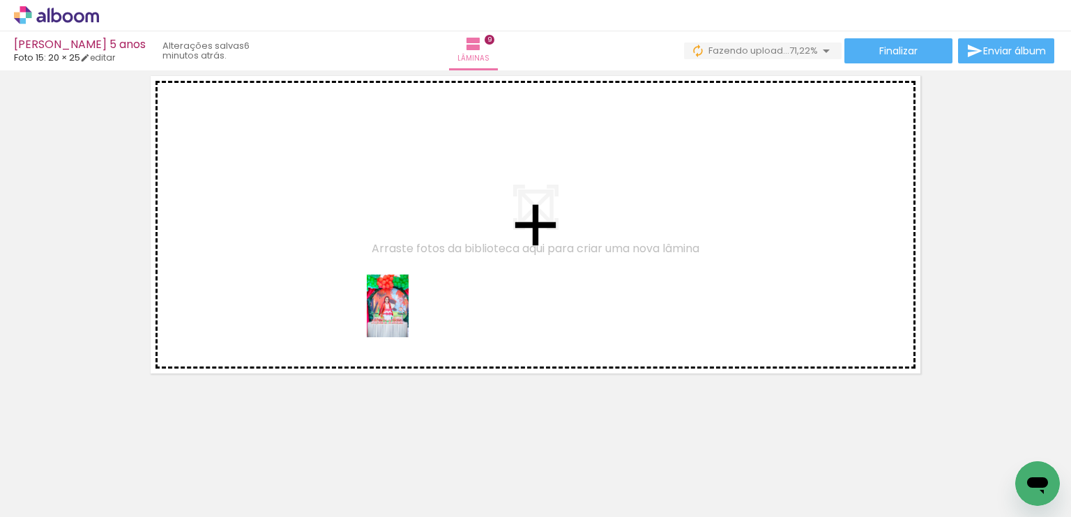
drag, startPoint x: 461, startPoint y: 388, endPoint x: 409, endPoint y: 316, distance: 88.3
click at [409, 316] on quentale-workspace at bounding box center [535, 258] width 1071 height 517
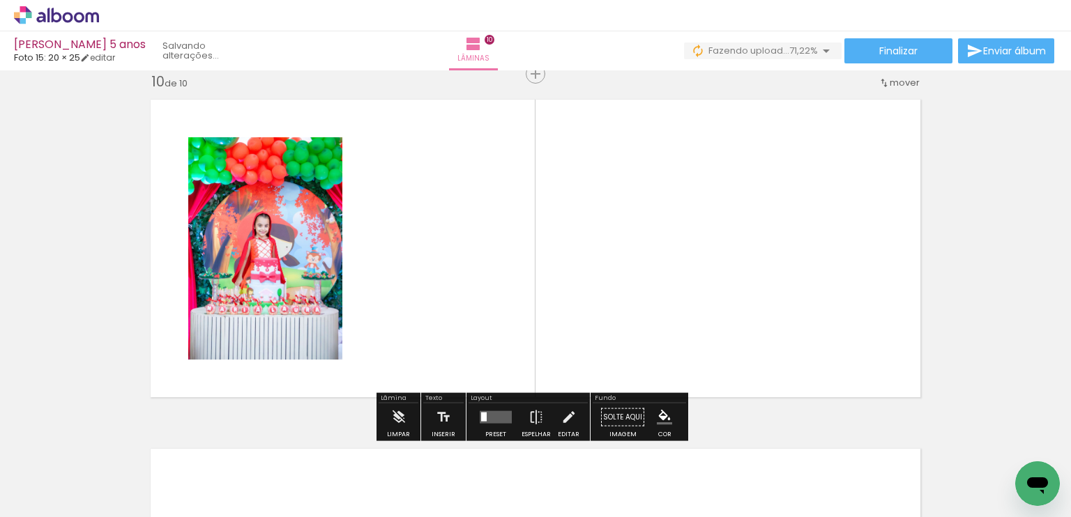
scroll to position [3161, 0]
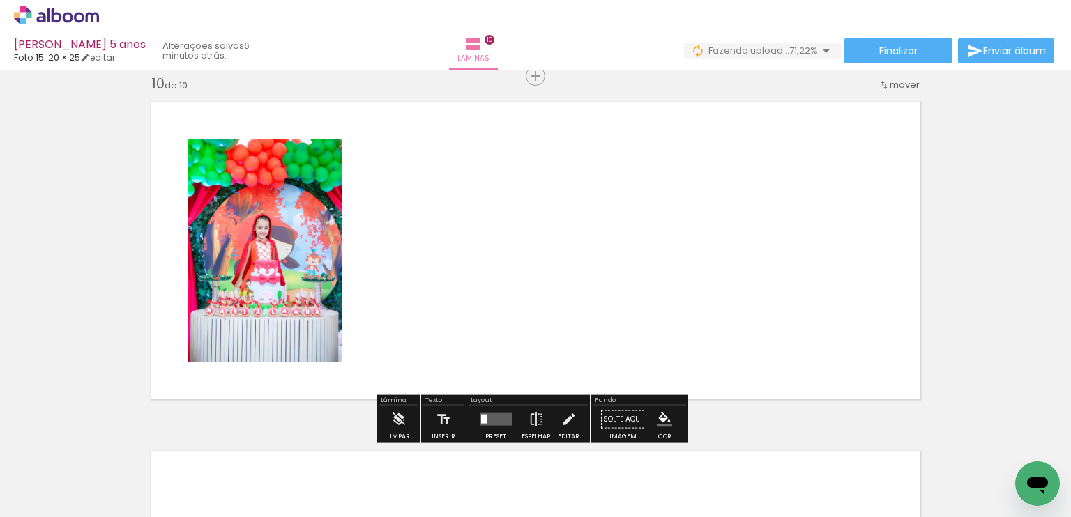
click at [240, 321] on quentale-photo at bounding box center [265, 250] width 154 height 222
click at [400, 420] on iron-icon at bounding box center [398, 420] width 15 height 28
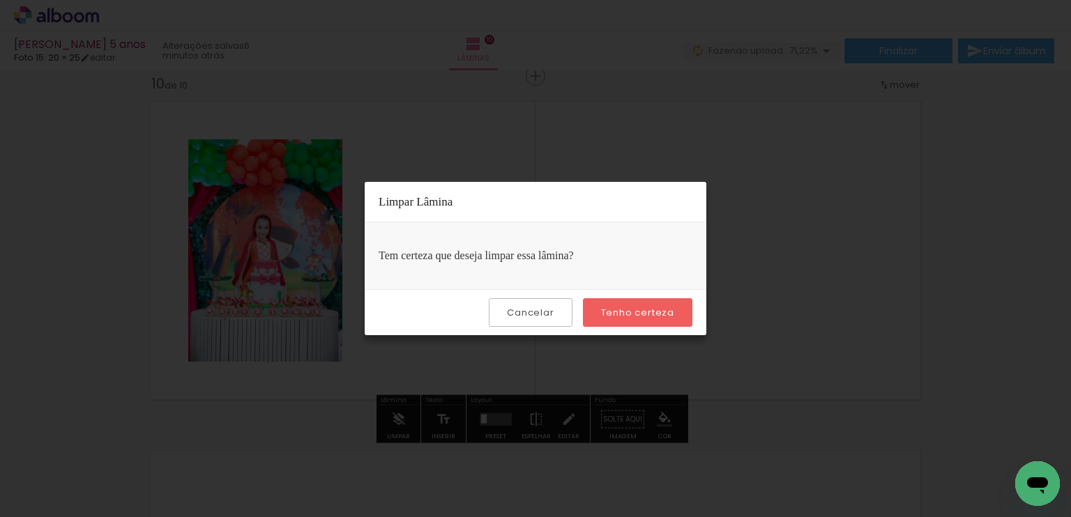
click at [0, 0] on slot "Tenho certeza" at bounding box center [0, 0] width 0 height 0
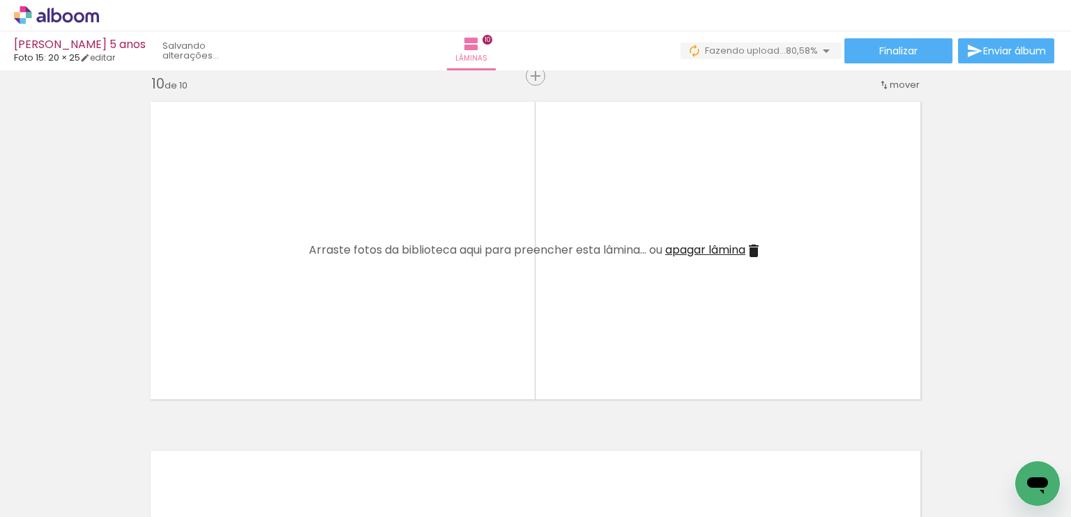
scroll to position [0, 2963]
